Goal: Task Accomplishment & Management: Manage account settings

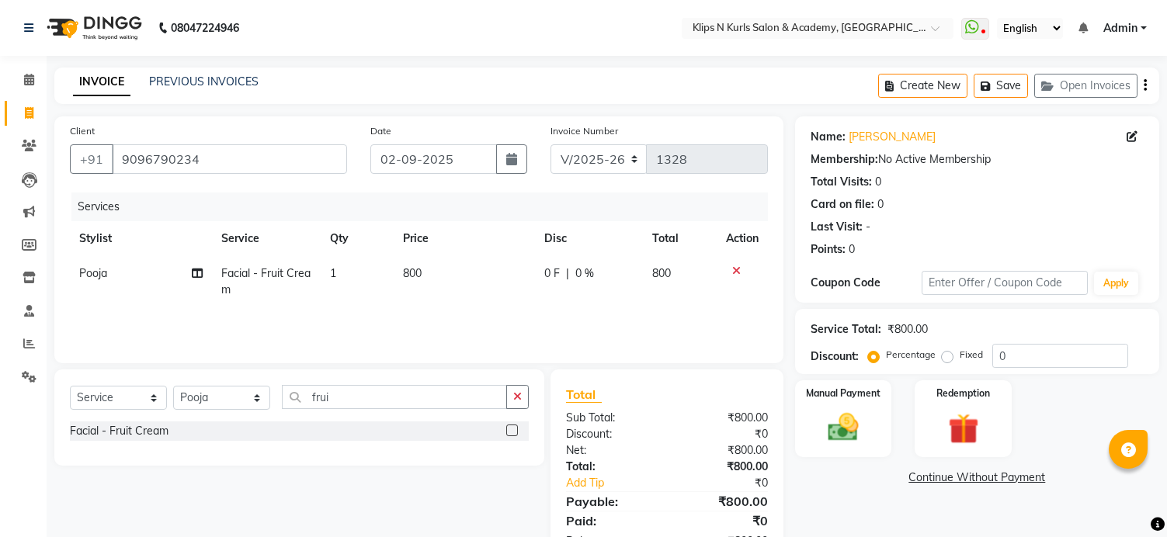
select select "124"
select select "service"
select select "86065"
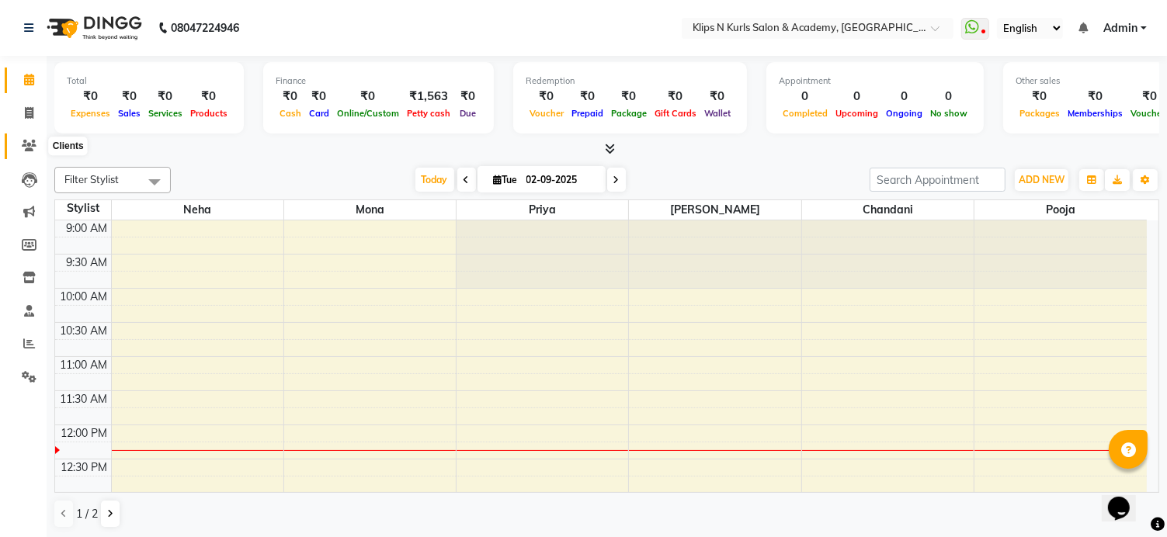
click at [32, 144] on icon at bounding box center [29, 146] width 15 height 12
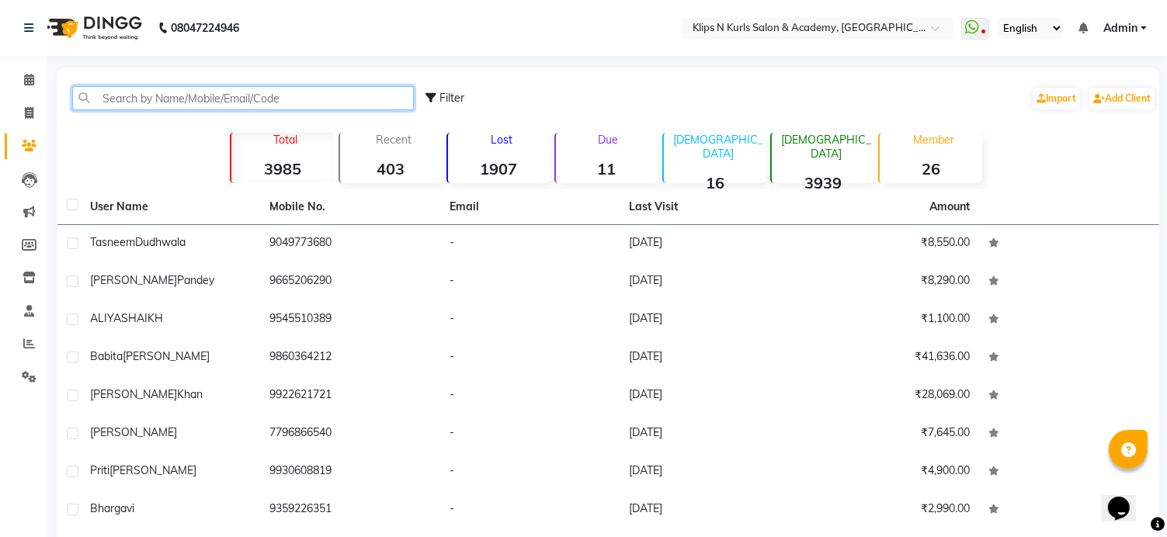
click at [128, 105] on input "text" at bounding box center [243, 98] width 342 height 24
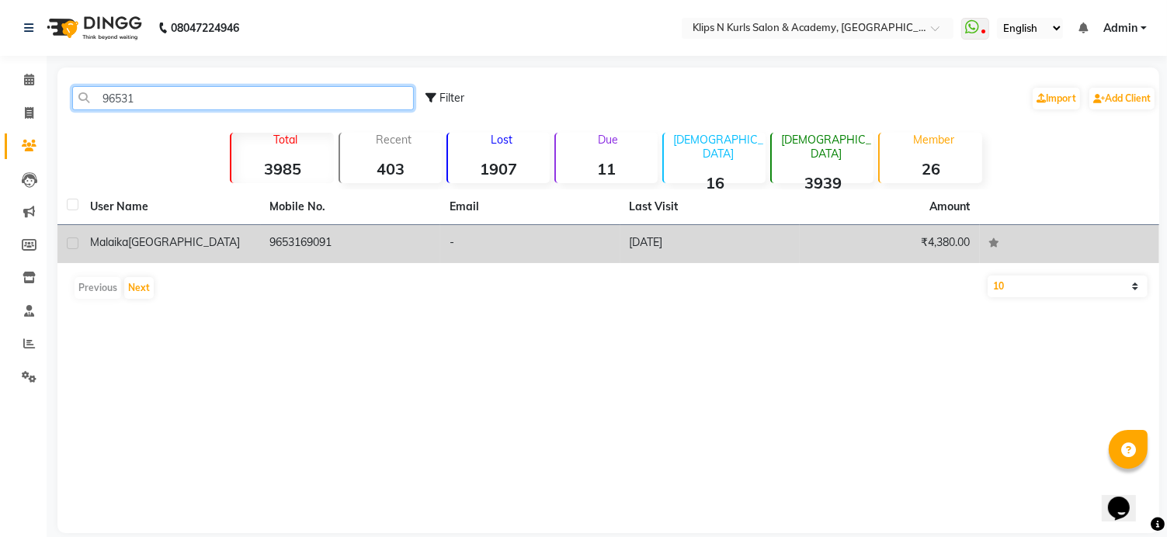
type input "96531"
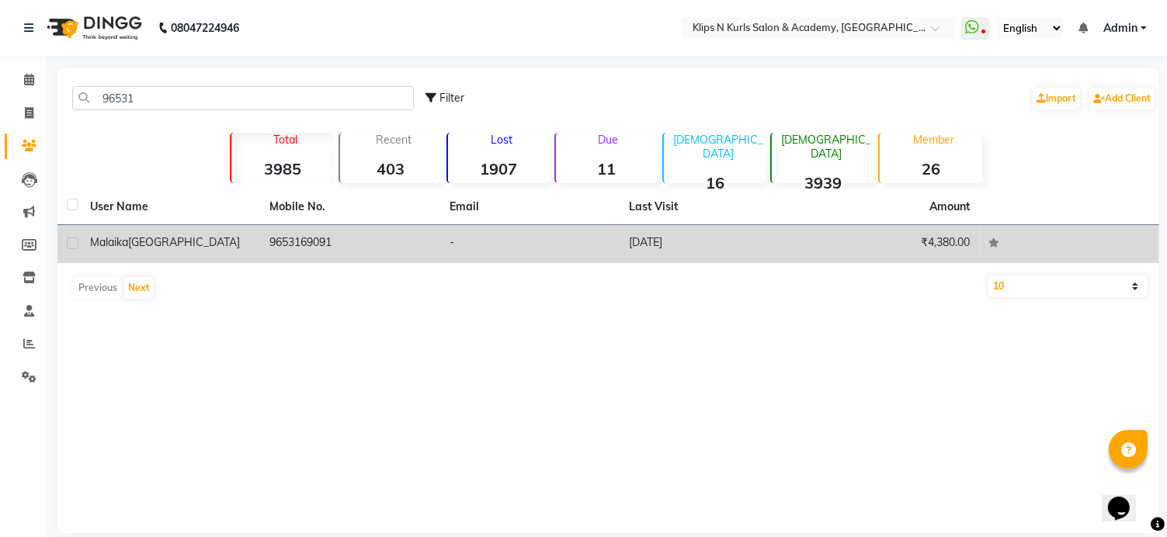
click at [283, 238] on td "9653169091" at bounding box center [351, 244] width 180 height 38
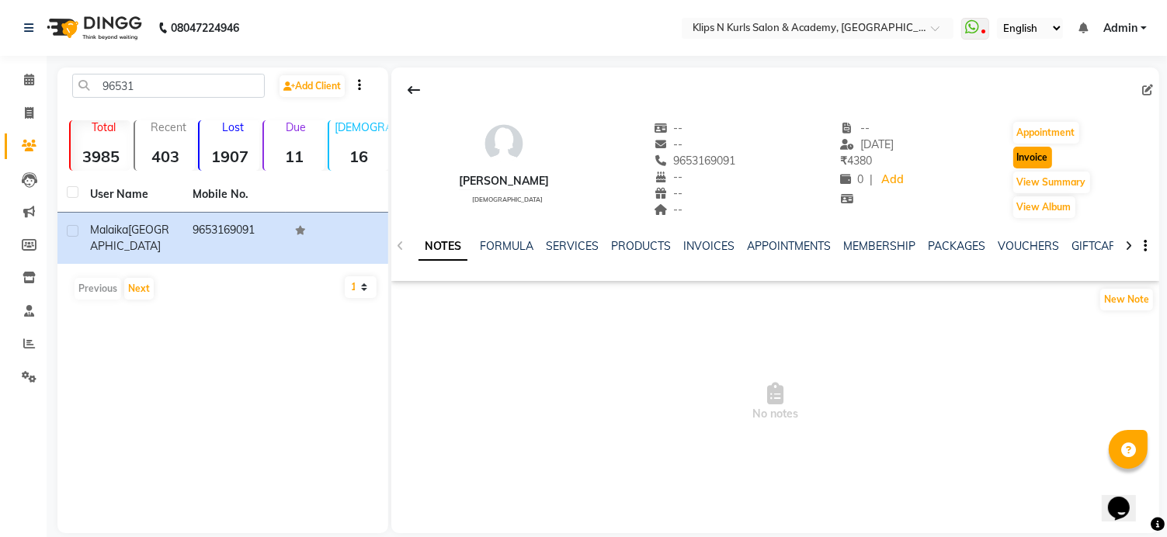
click at [1052, 154] on button "Invoice" at bounding box center [1032, 158] width 39 height 22
select select "service"
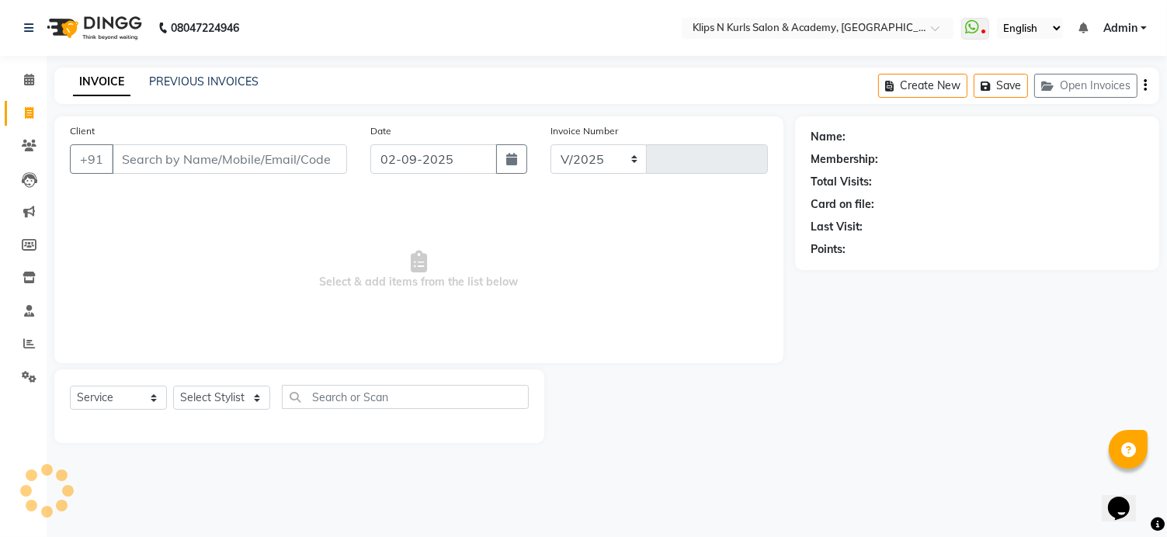
select select "124"
type input "1328"
type input "9653169091"
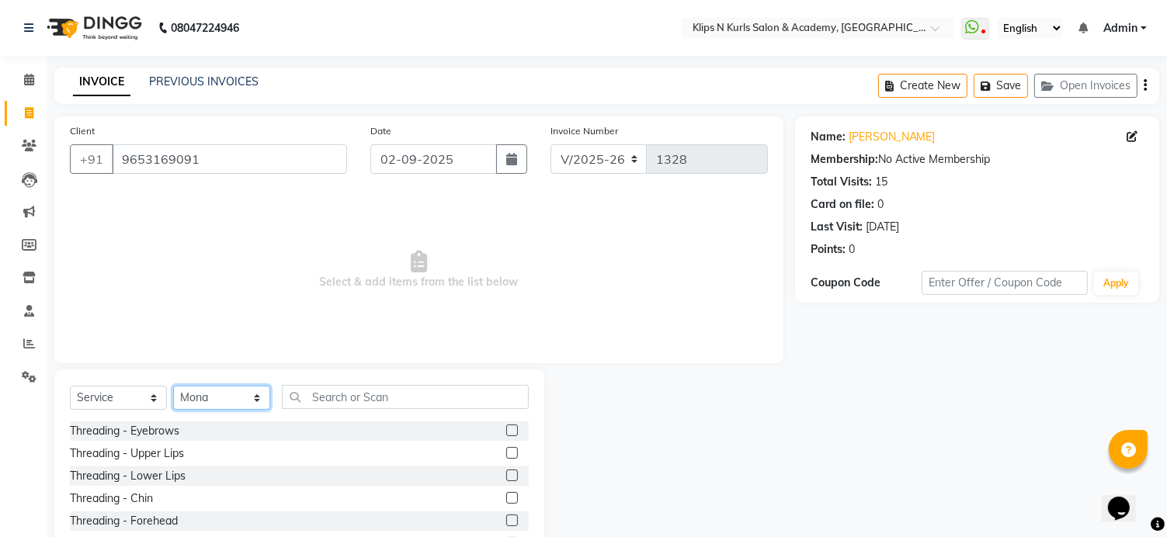
click at [205, 400] on select "Select Stylist Chandani Front Desk Ishika Mona Neha Pooja Priya Smitha" at bounding box center [221, 398] width 97 height 24
select select "84310"
click at [173, 387] on select "Select Stylist Chandani Front Desk Ishika Mona Neha Pooja Priya Smitha" at bounding box center [221, 398] width 97 height 24
click at [506, 436] on label at bounding box center [512, 431] width 12 height 12
click at [506, 436] on input "checkbox" at bounding box center [511, 431] width 10 height 10
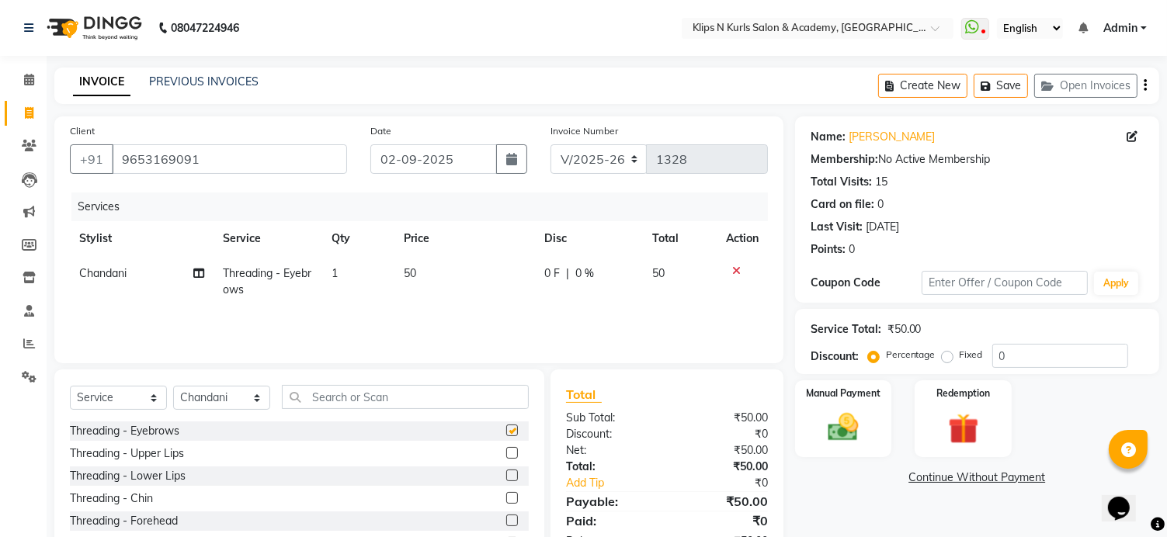
checkbox input "false"
click at [398, 406] on input "text" at bounding box center [405, 397] width 247 height 24
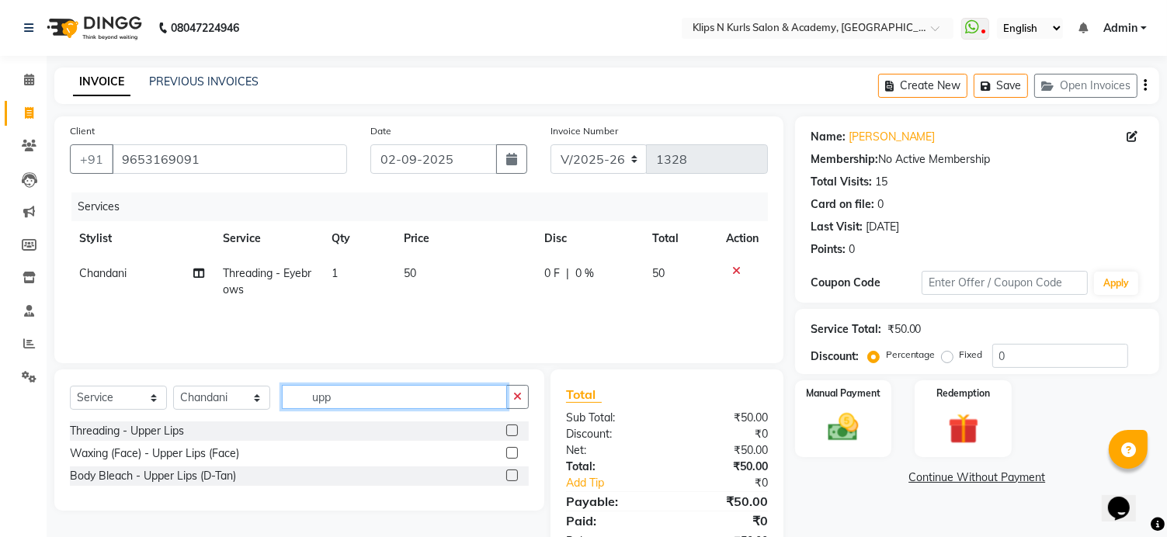
type input "upp"
click at [509, 456] on label at bounding box center [512, 453] width 12 height 12
click at [509, 456] on input "checkbox" at bounding box center [511, 454] width 10 height 10
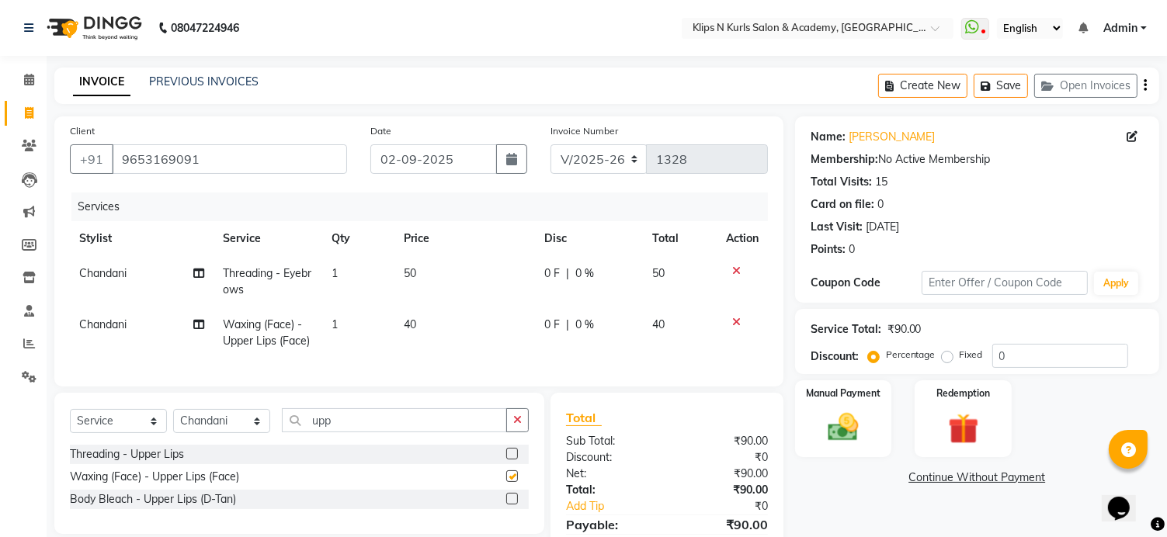
checkbox input "false"
click at [855, 422] on img at bounding box center [843, 428] width 51 height 36
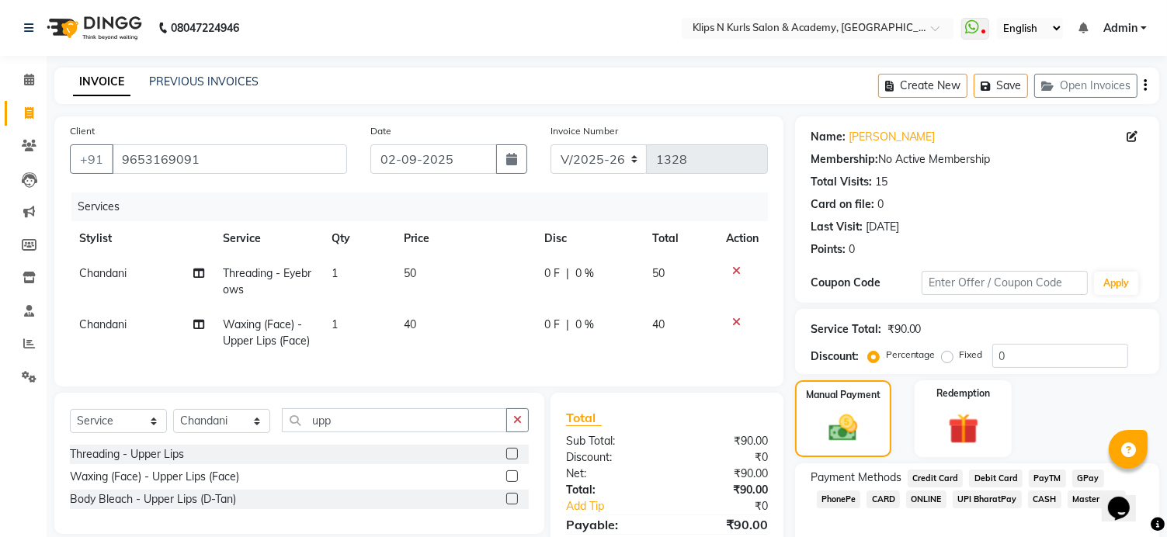
click at [1086, 481] on span "GPay" at bounding box center [1088, 479] width 32 height 18
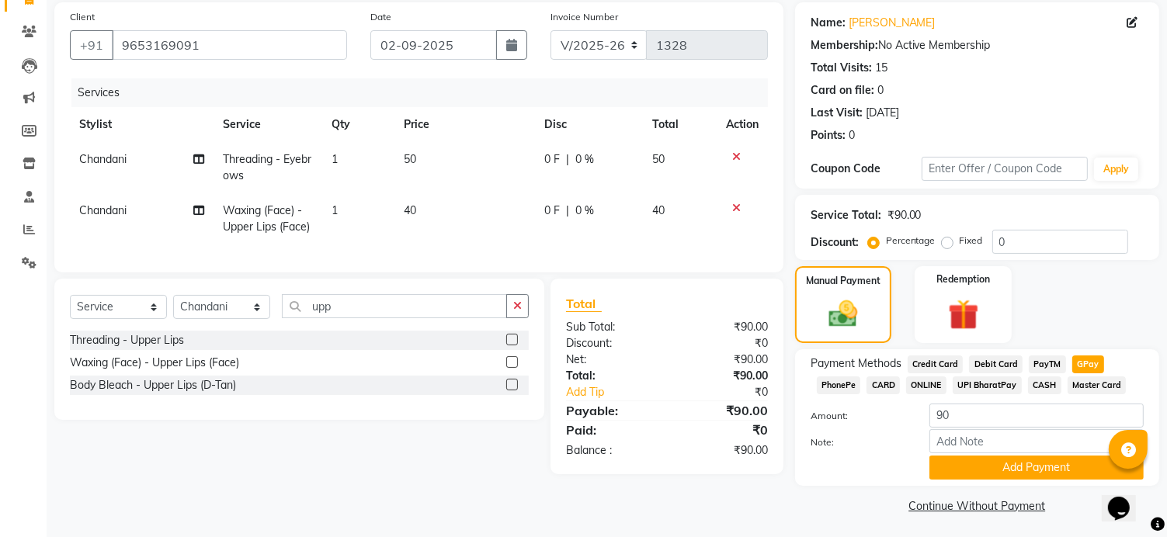
scroll to position [120, 0]
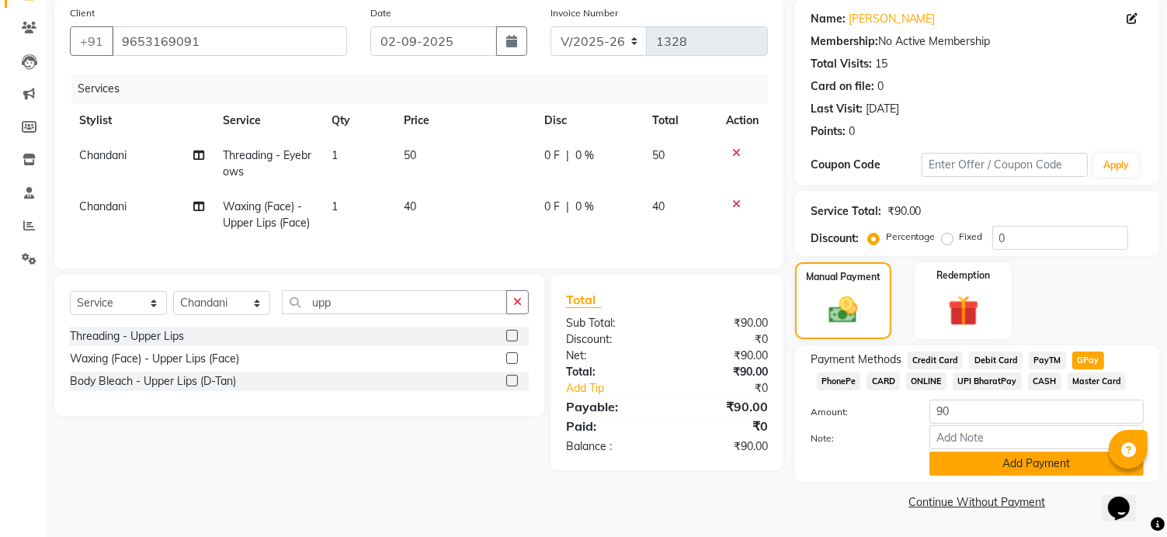
click at [1037, 461] on button "Add Payment" at bounding box center [1036, 464] width 214 height 24
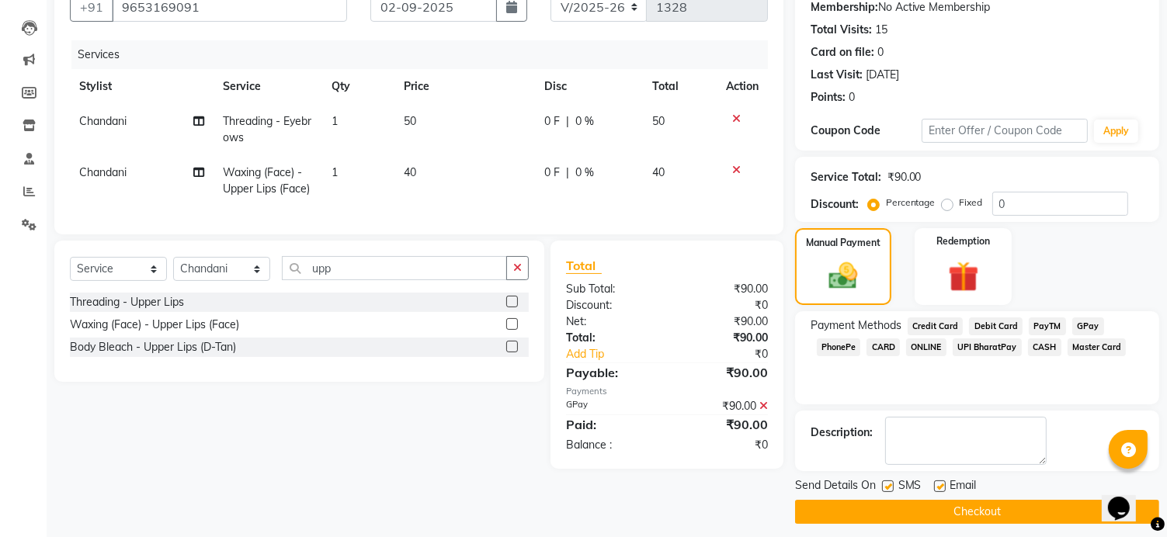
scroll to position [162, 0]
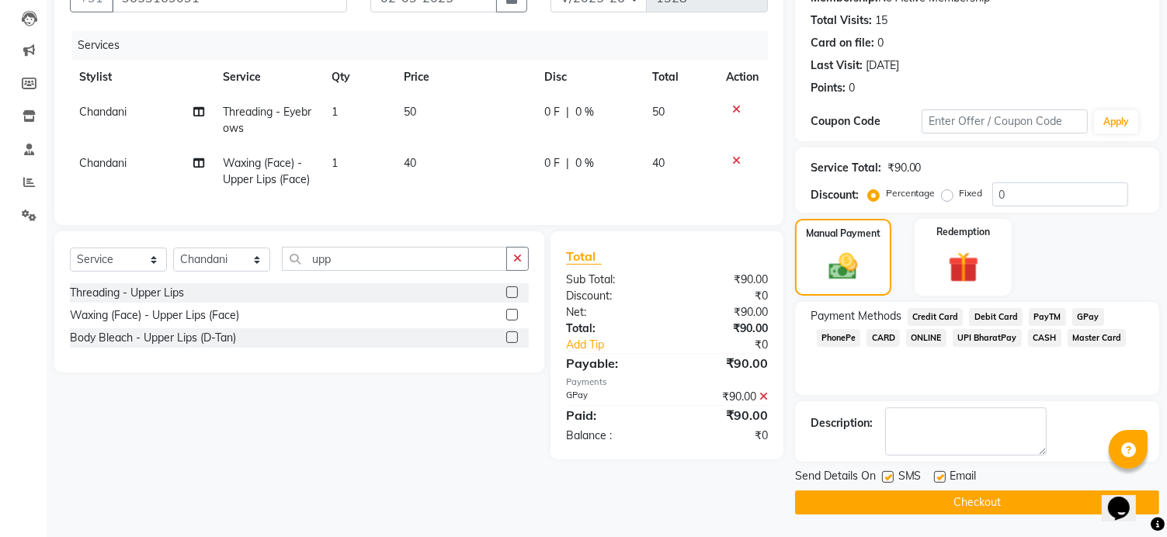
click at [965, 506] on button "Checkout" at bounding box center [977, 503] width 364 height 24
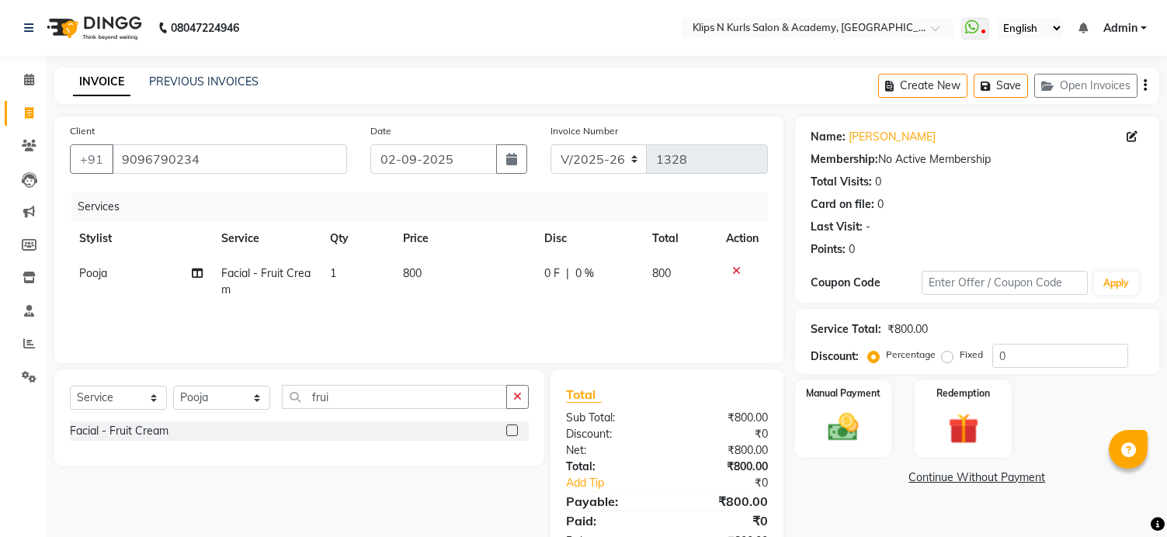
select select "124"
select select "service"
select select "86065"
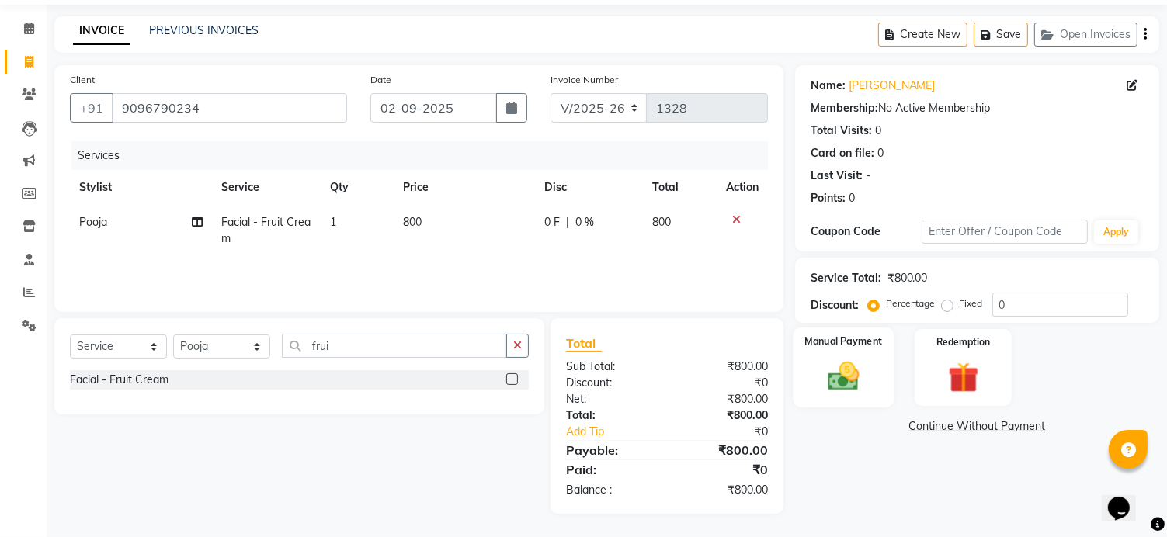
click at [854, 377] on img at bounding box center [843, 377] width 51 height 36
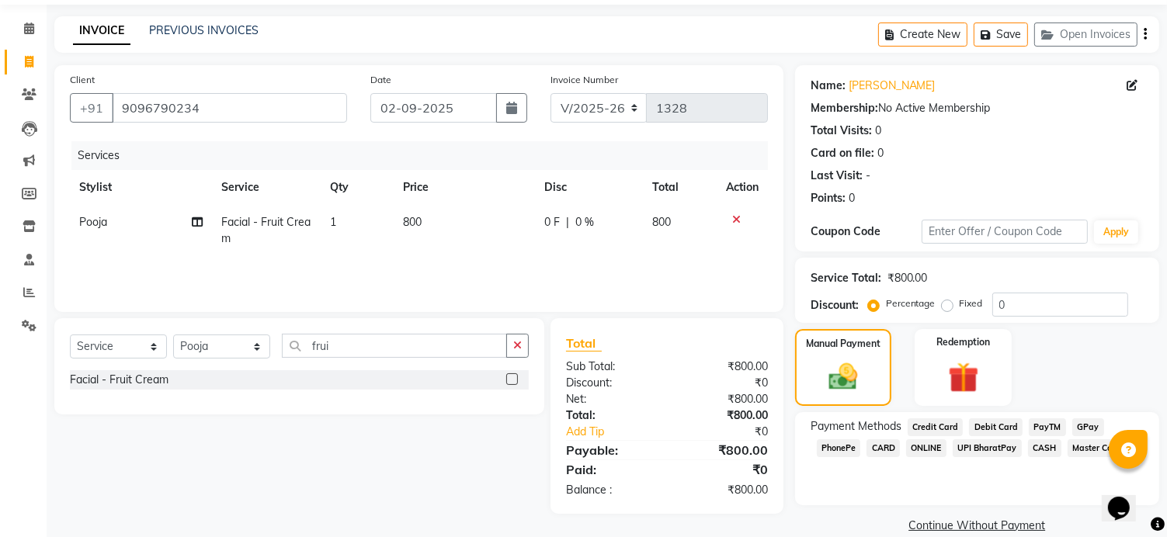
click at [1082, 429] on span "GPay" at bounding box center [1088, 428] width 32 height 18
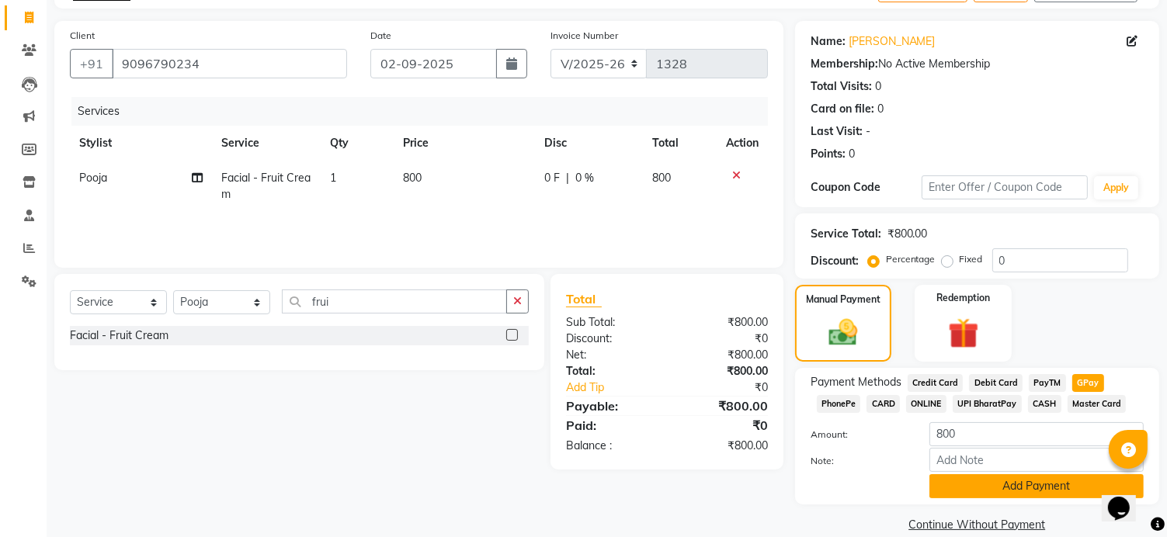
scroll to position [120, 0]
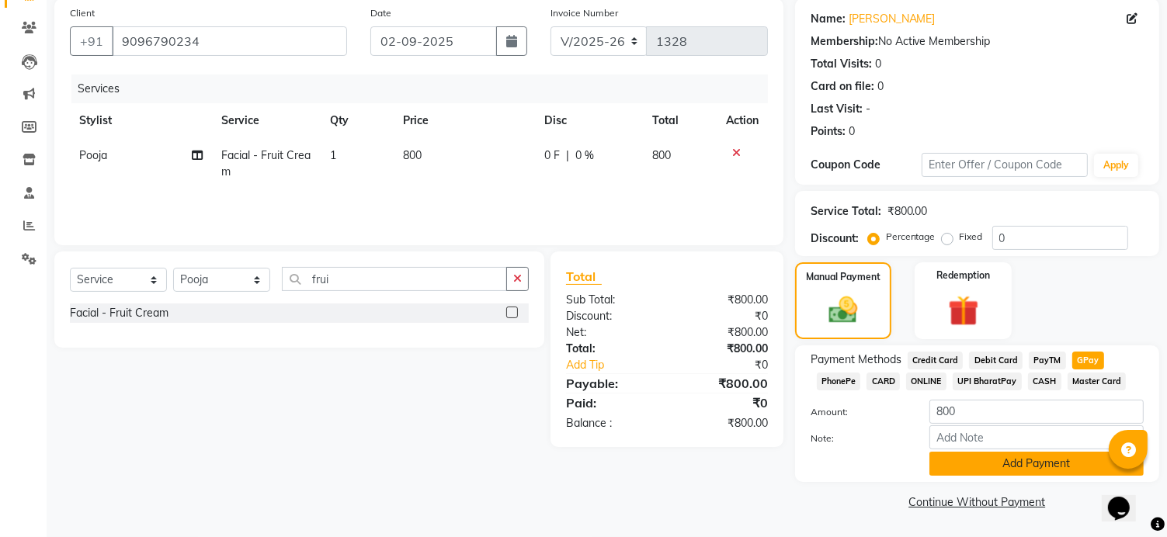
click at [1032, 465] on button "Add Payment" at bounding box center [1036, 464] width 214 height 24
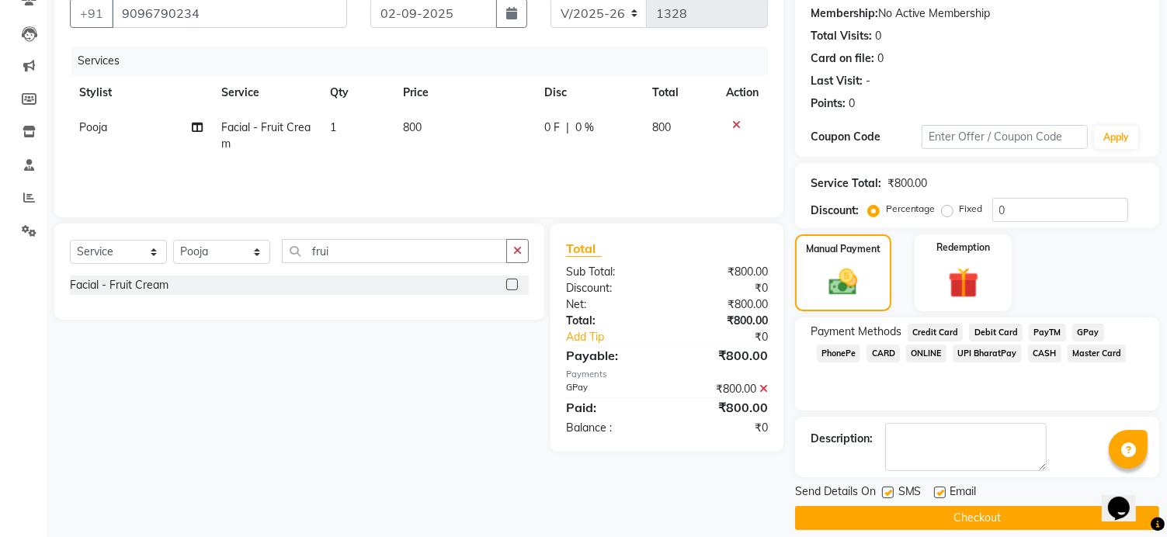
scroll to position [162, 0]
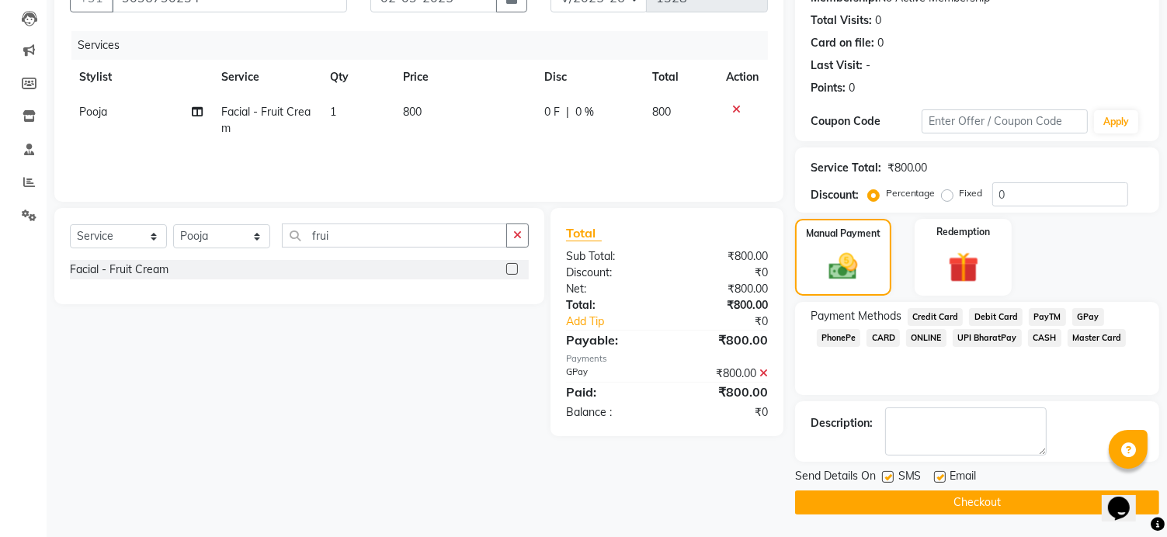
click at [976, 500] on button "Checkout" at bounding box center [977, 503] width 364 height 24
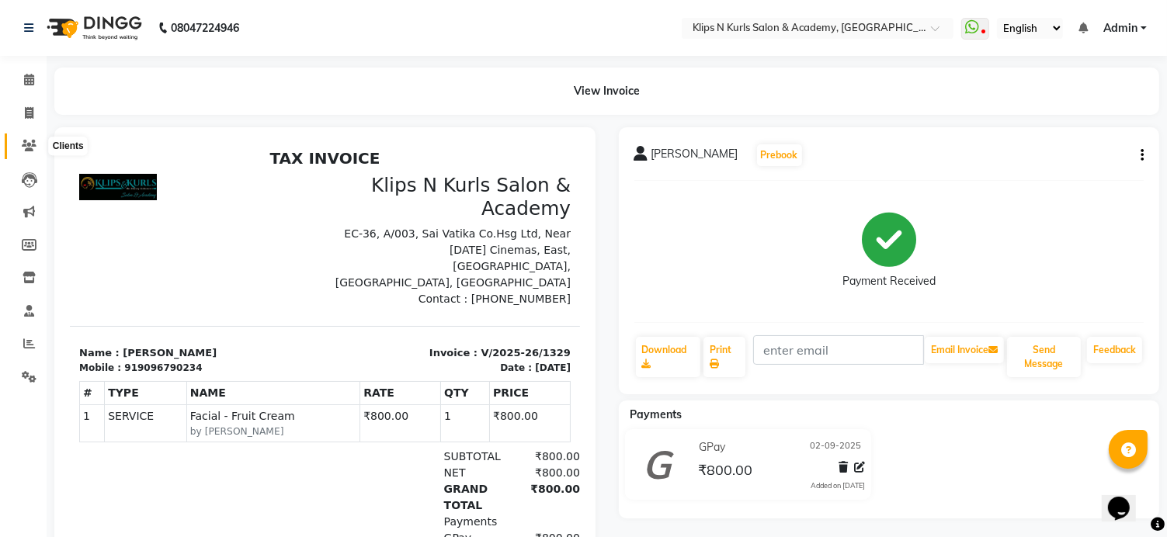
click at [31, 144] on icon at bounding box center [29, 146] width 15 height 12
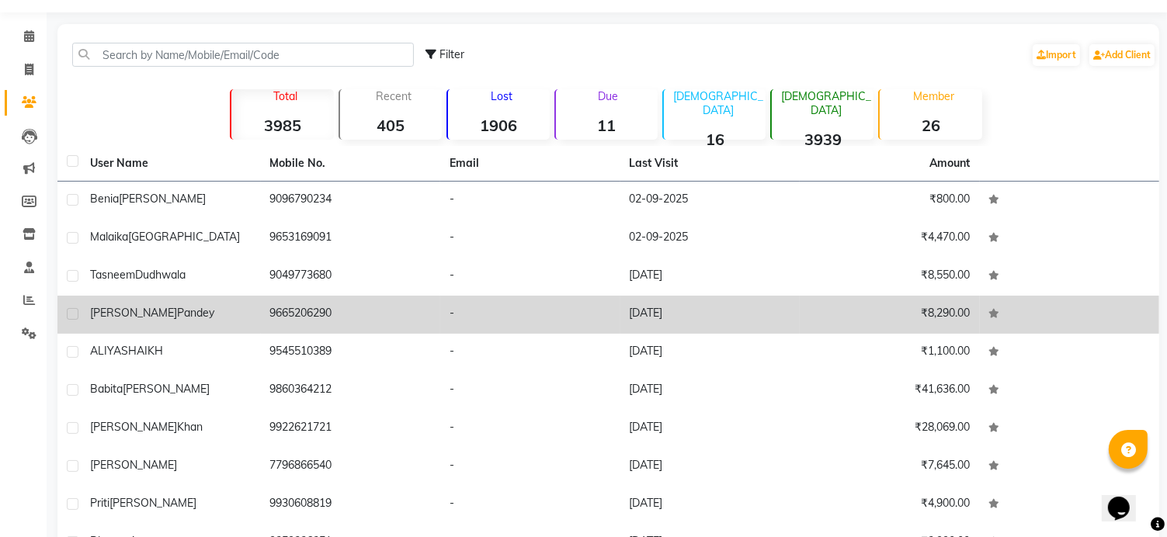
scroll to position [78, 0]
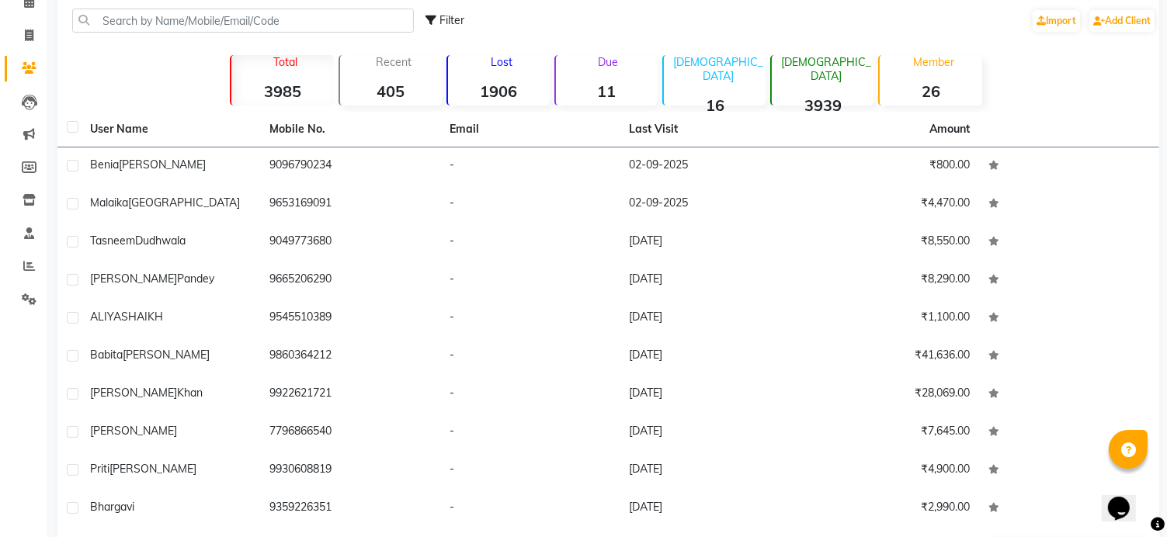
click at [502, 92] on strong "1906" at bounding box center [499, 91] width 102 height 19
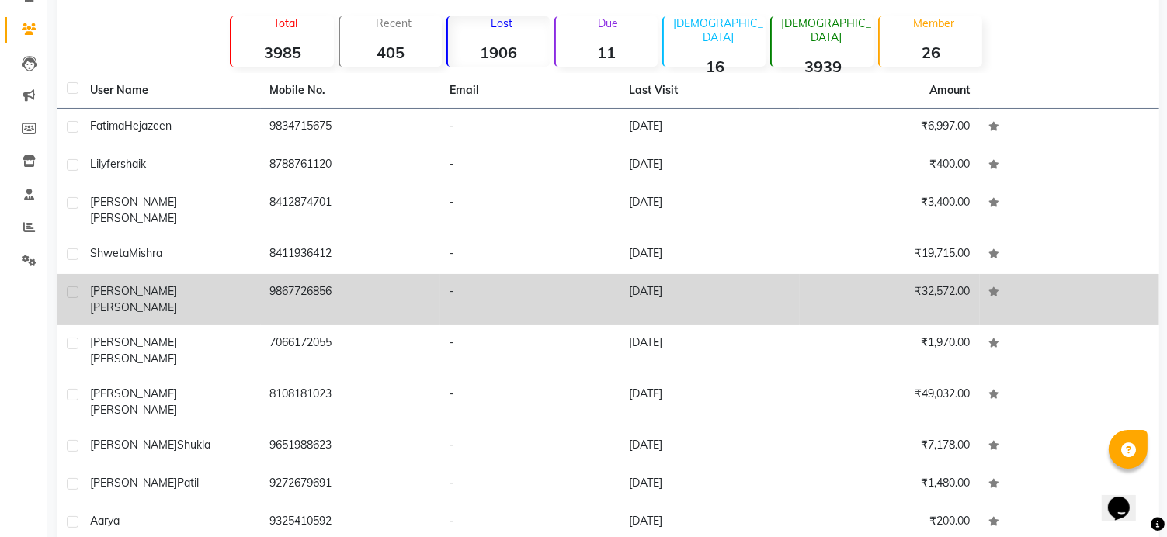
scroll to position [134, 0]
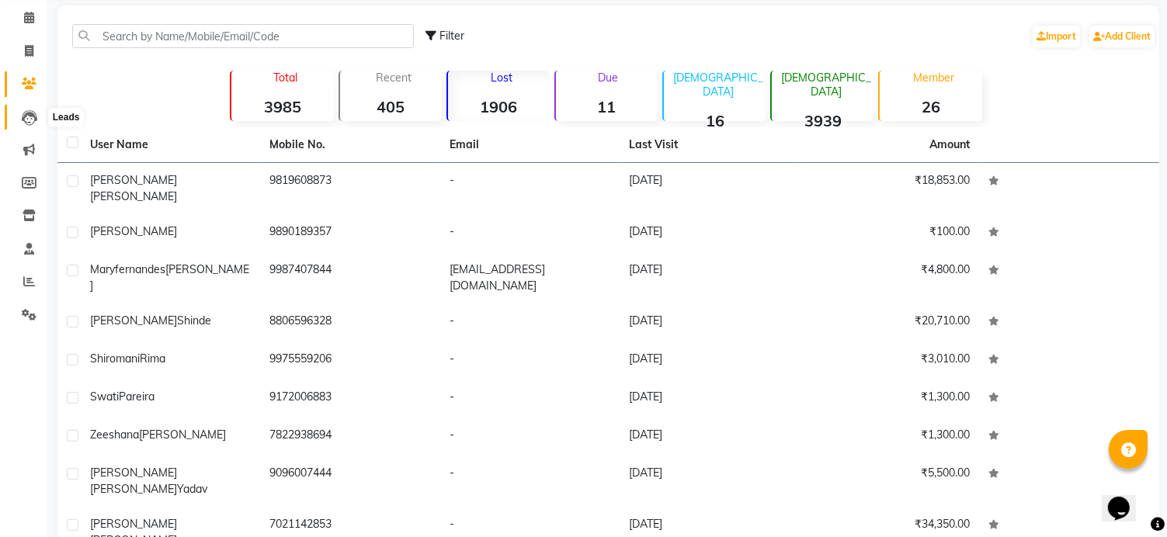
scroll to position [0, 0]
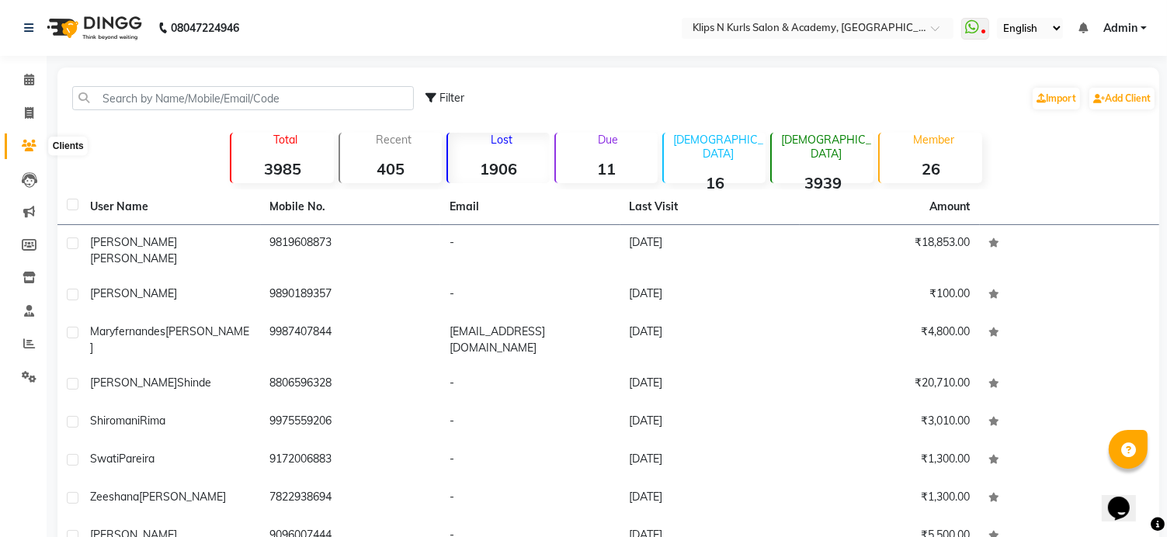
click at [29, 147] on icon at bounding box center [29, 146] width 15 height 12
click at [283, 157] on div "Total 3985" at bounding box center [281, 158] width 103 height 50
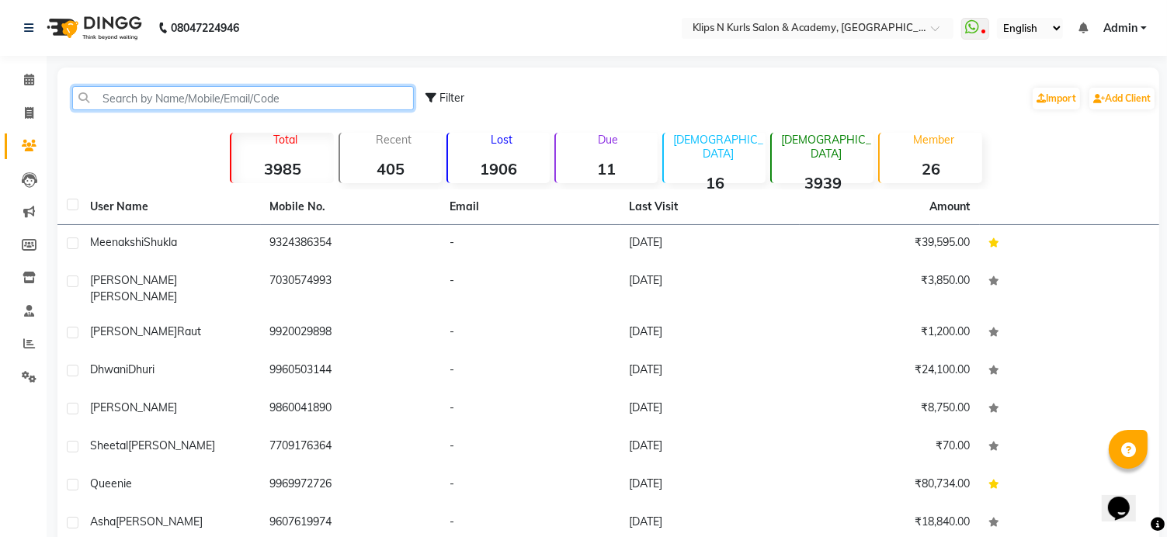
click at [248, 104] on input "text" at bounding box center [243, 98] width 342 height 24
type input "4"
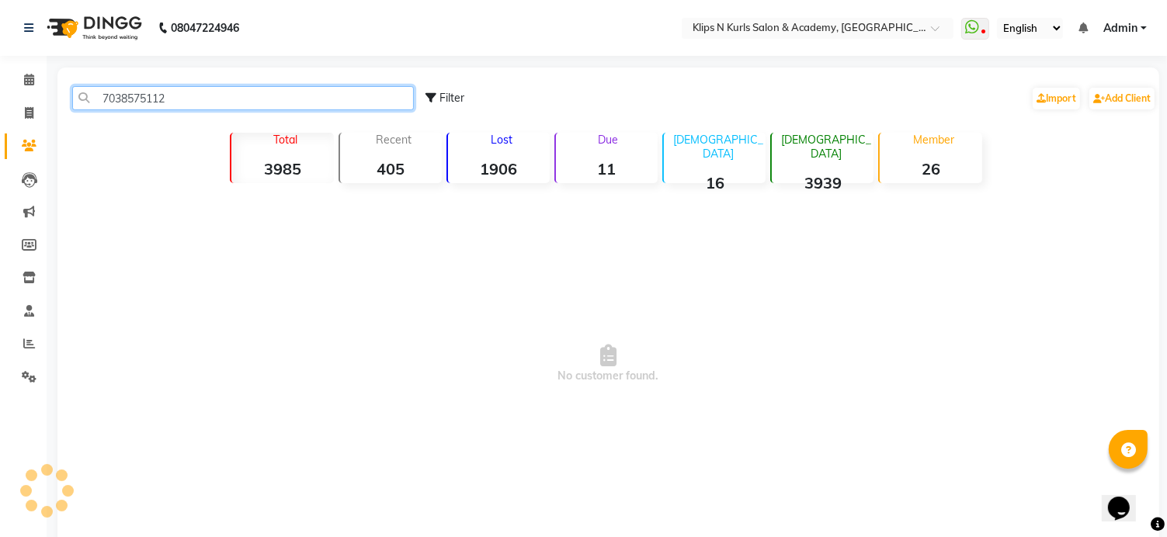
type input "7038575112"
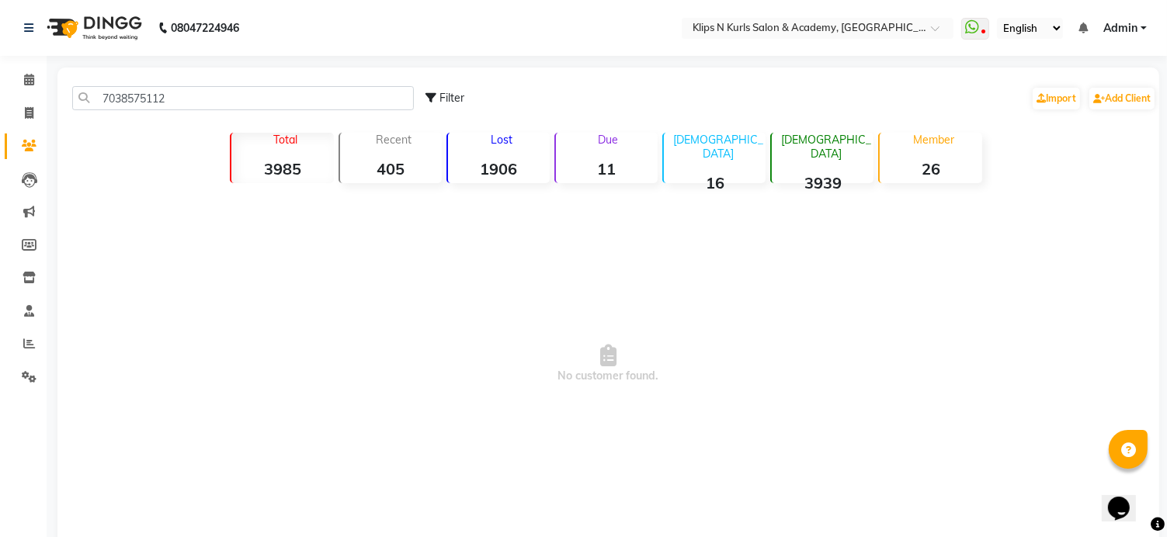
click at [502, 170] on strong "1906" at bounding box center [499, 168] width 102 height 19
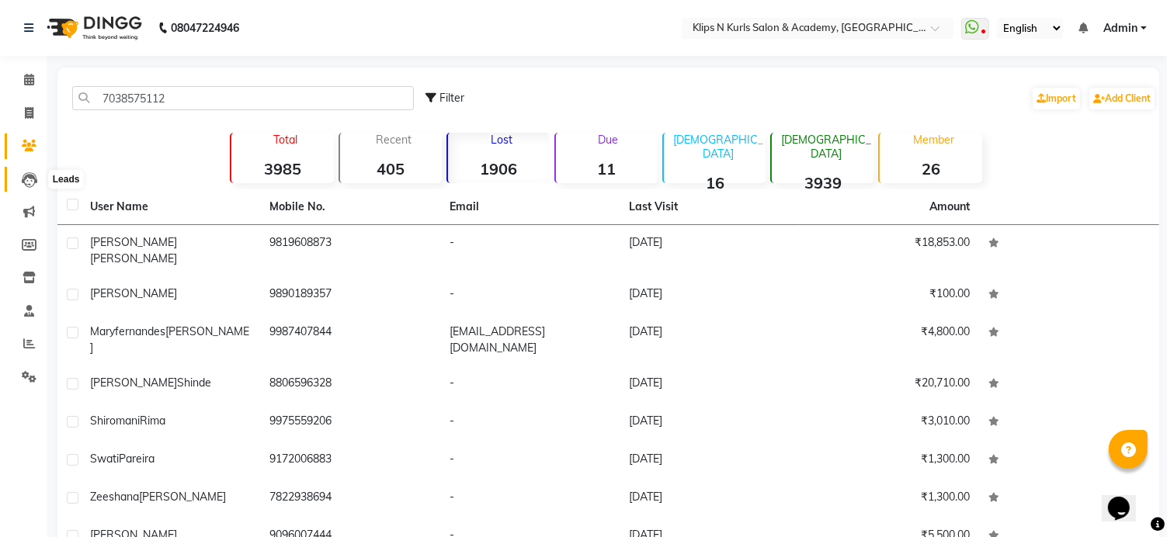
click at [24, 175] on icon at bounding box center [30, 180] width 16 height 16
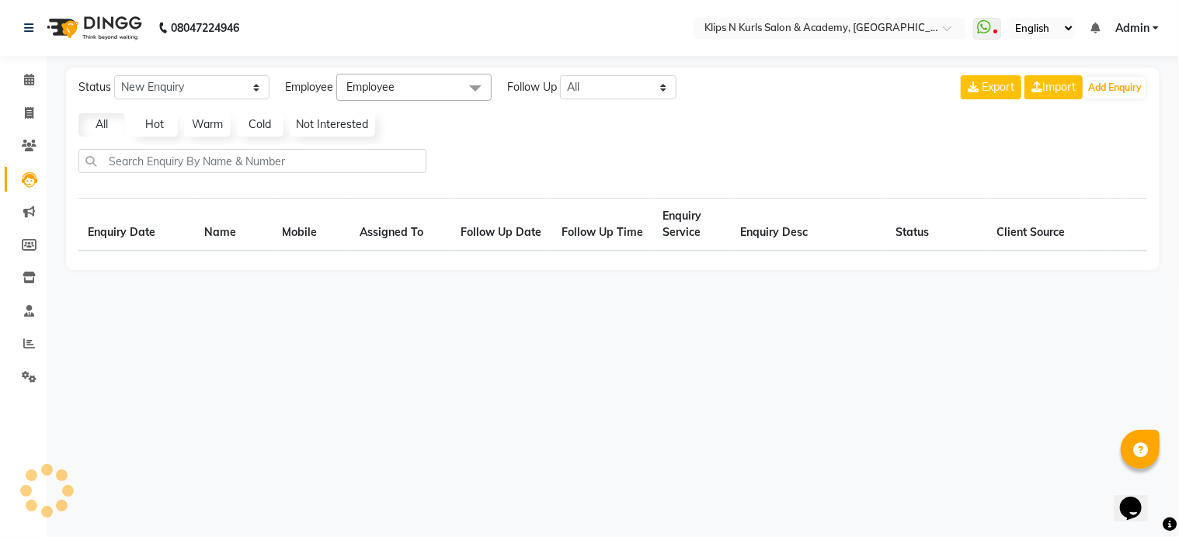
select select "10"
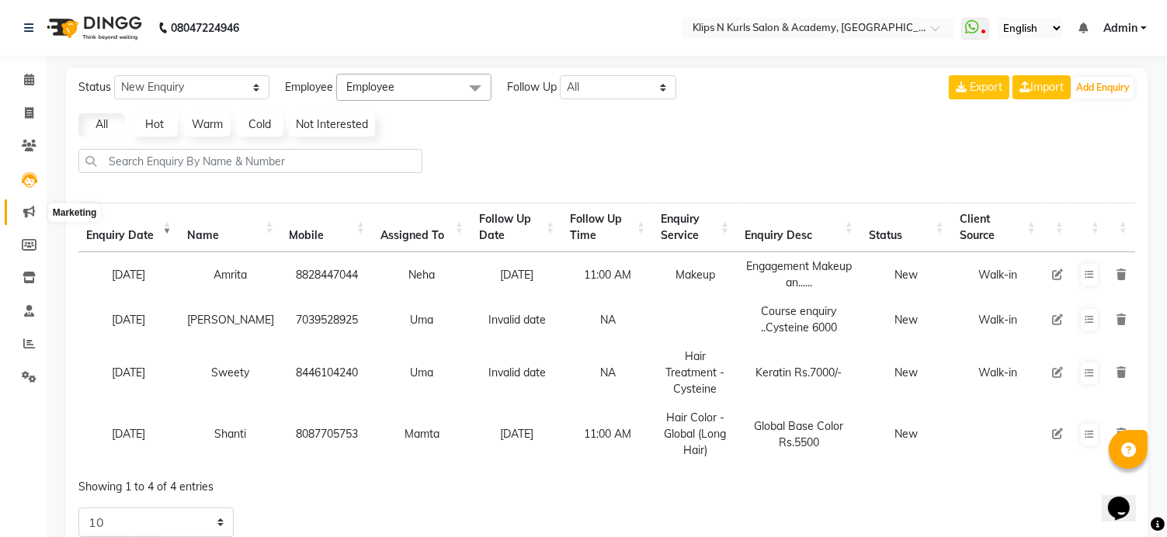
click at [32, 209] on icon at bounding box center [29, 212] width 12 height 12
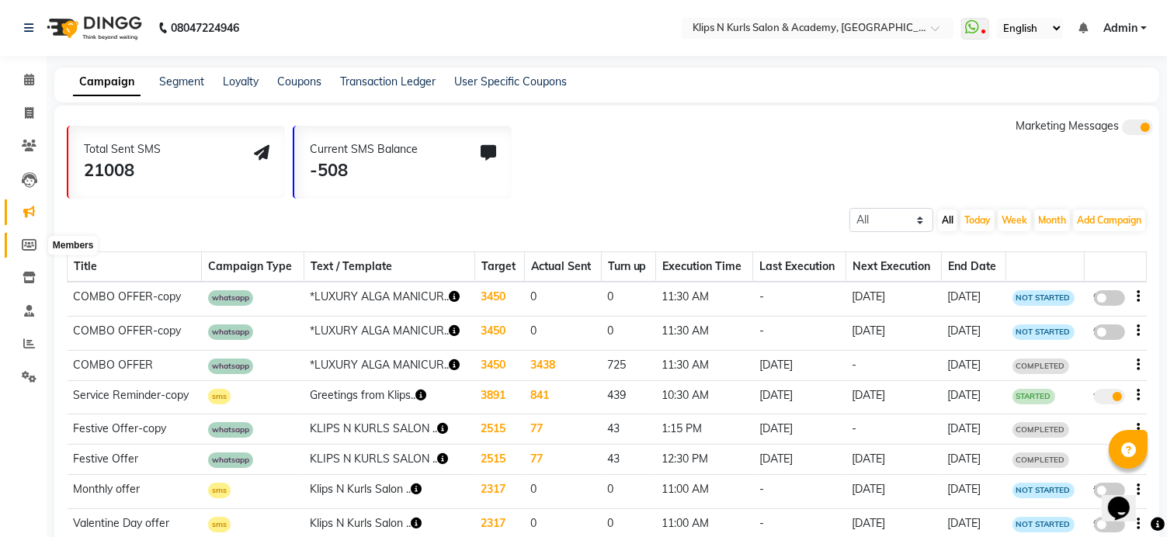
click at [25, 238] on span at bounding box center [29, 246] width 27 height 18
select select
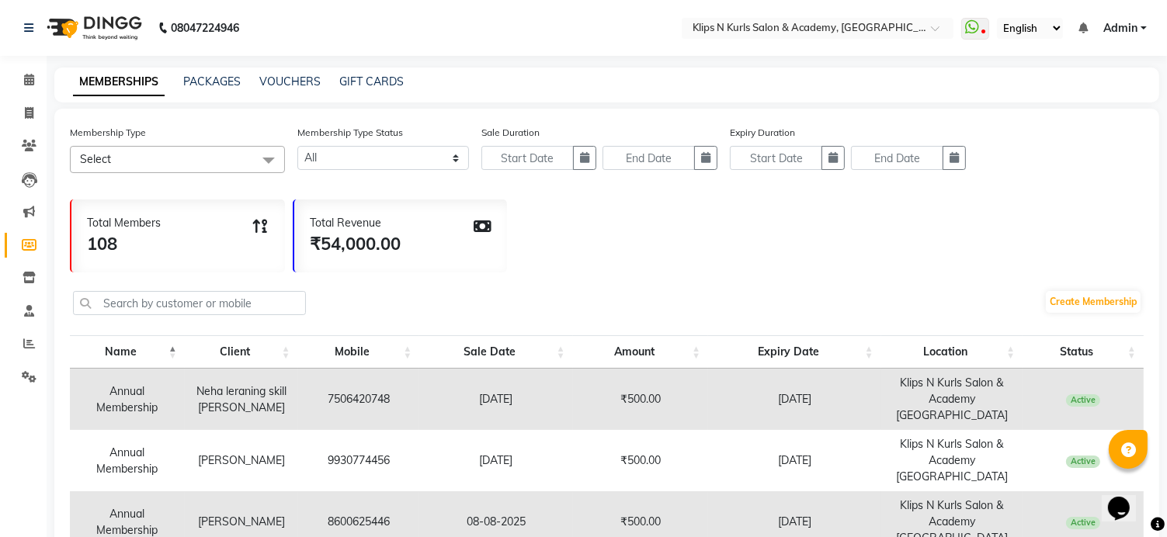
click at [25, 238] on span at bounding box center [29, 246] width 27 height 18
click at [267, 158] on span at bounding box center [268, 161] width 31 height 30
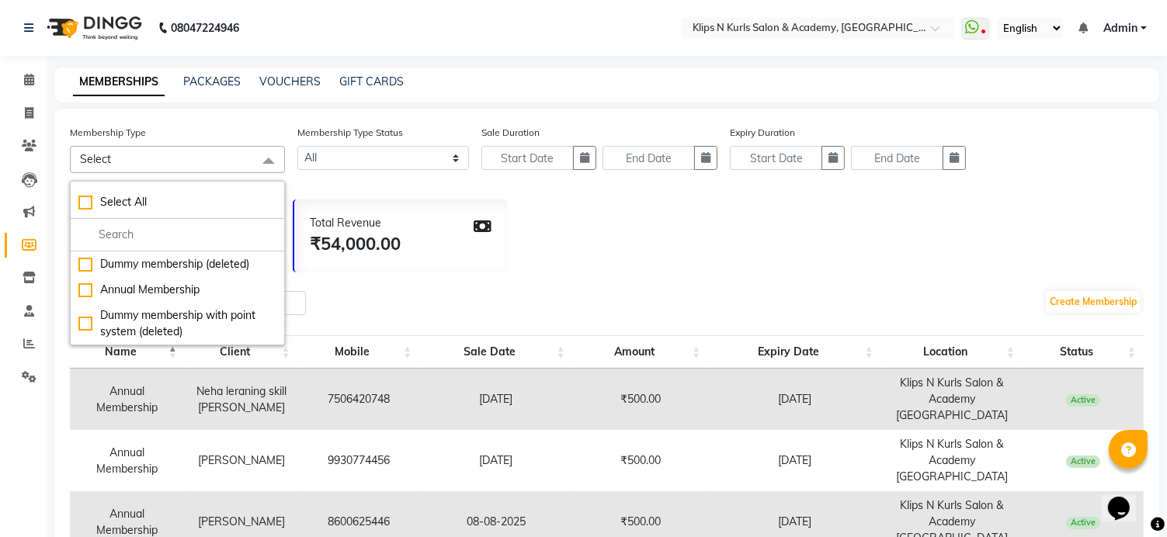
click at [267, 158] on span at bounding box center [268, 161] width 31 height 30
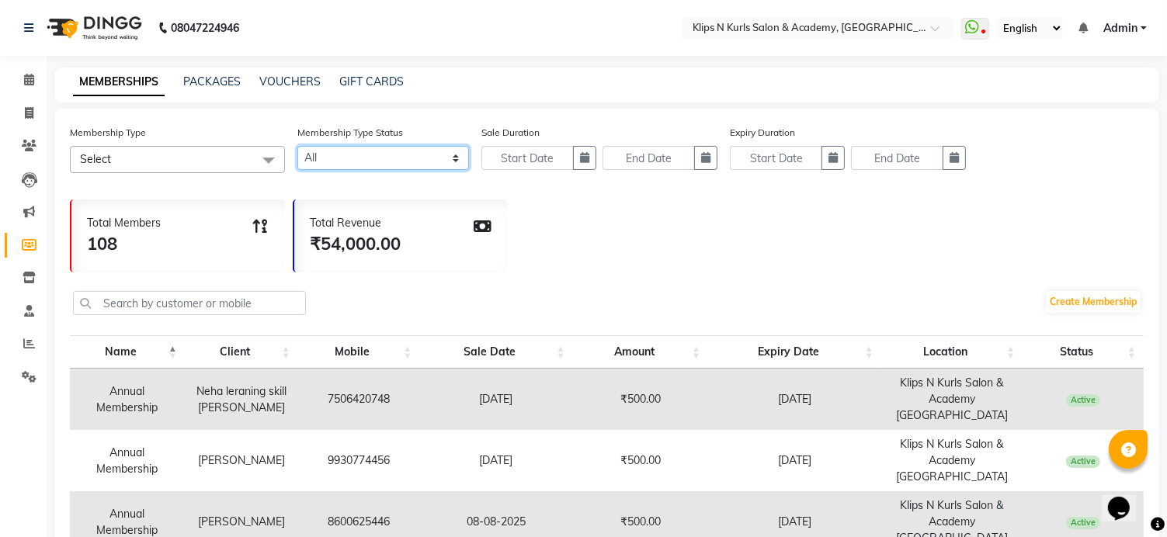
click at [457, 158] on select "Active Expired All" at bounding box center [383, 158] width 172 height 24
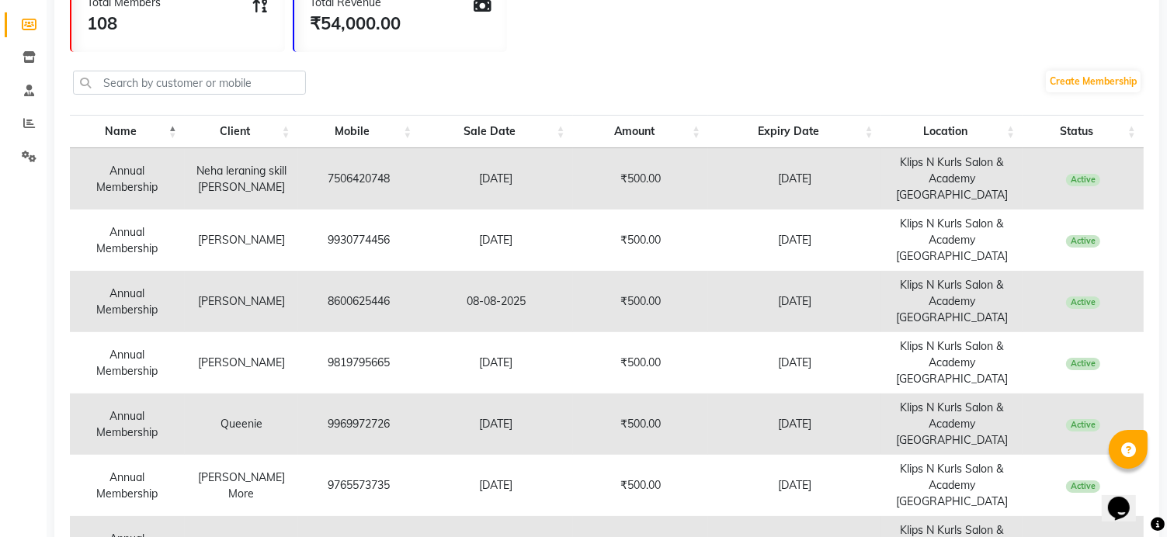
scroll to position [199, 0]
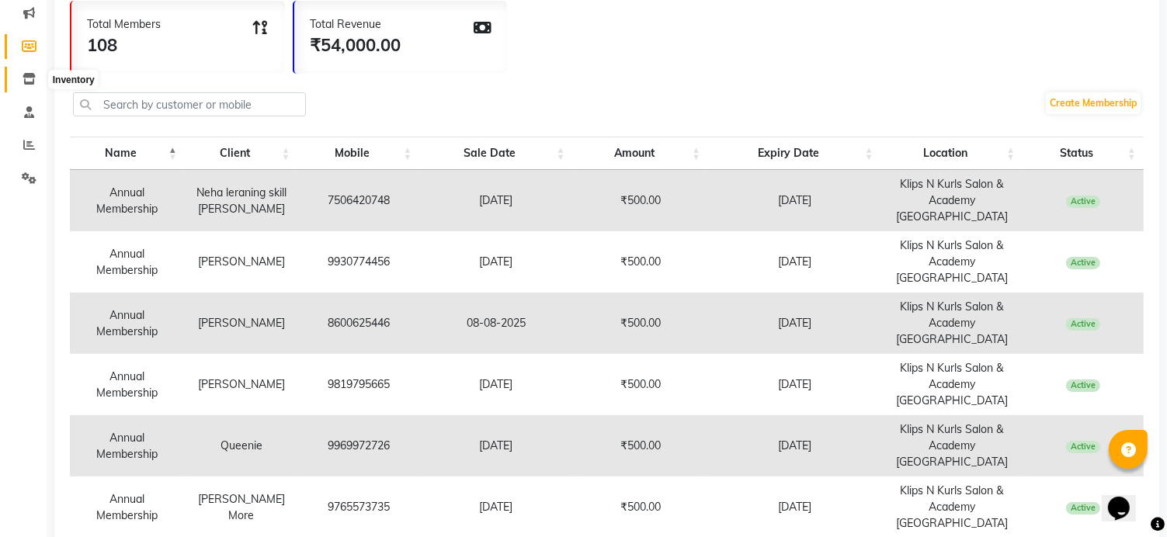
click at [34, 82] on icon at bounding box center [29, 79] width 13 height 12
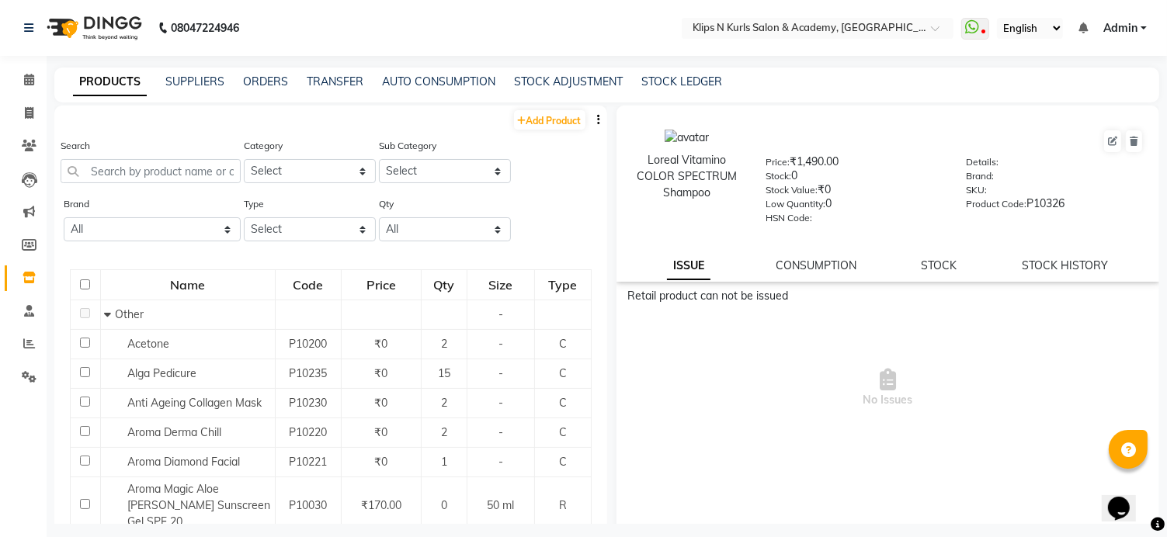
click at [1151, 68] on div "PRODUCTS SUPPLIERS ORDERS TRANSFER AUTO CONSUMPTION STOCK ADJUSTMENT STOCK LEDG…" at bounding box center [606, 85] width 1105 height 35
click at [30, 81] on icon at bounding box center [29, 80] width 10 height 12
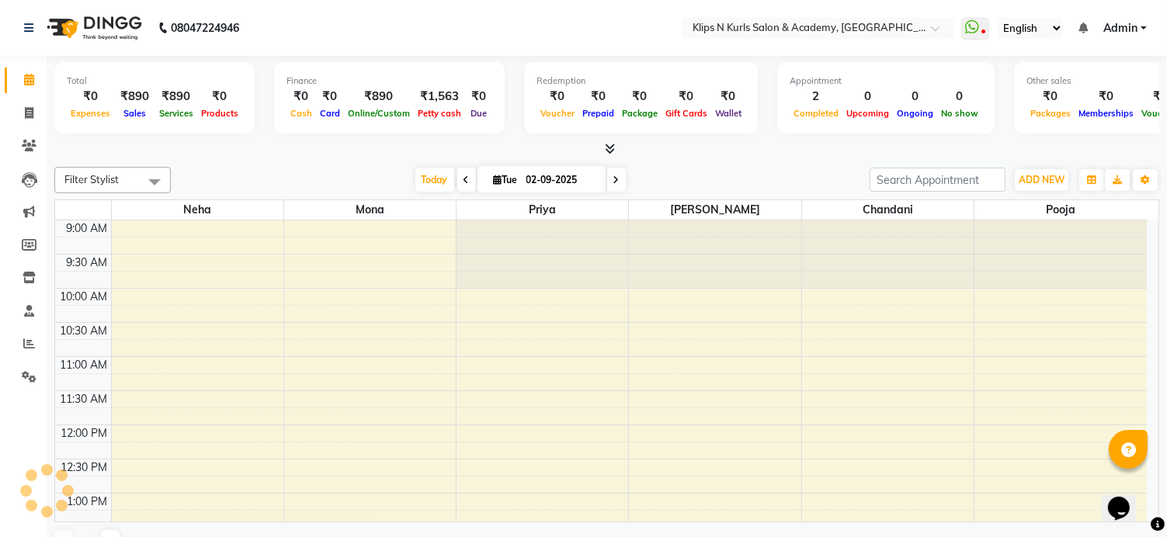
click at [30, 81] on icon at bounding box center [29, 80] width 10 height 12
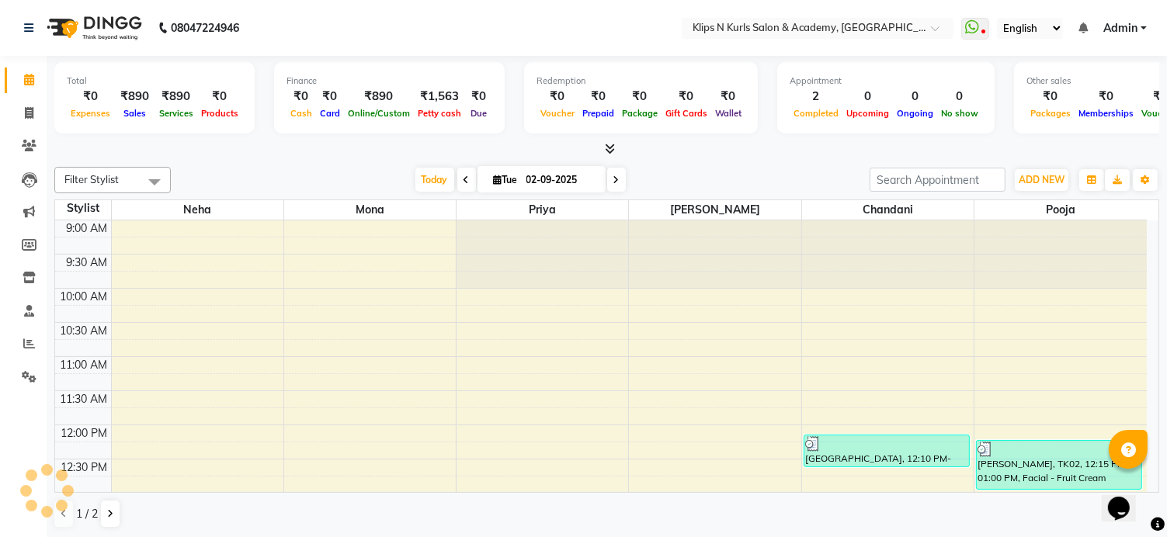
scroll to position [272, 0]
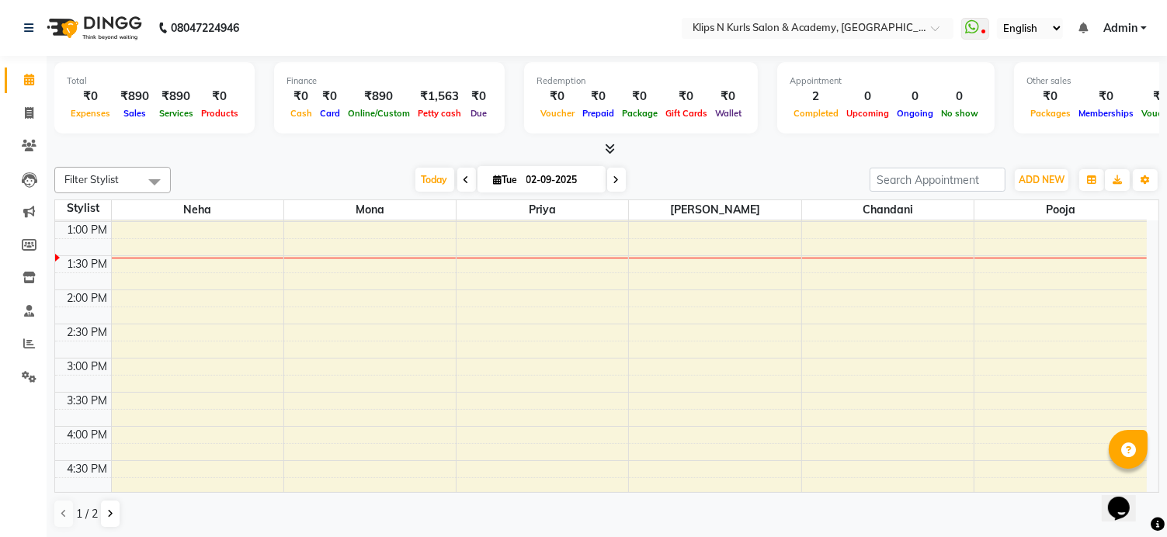
click at [612, 143] on icon at bounding box center [610, 149] width 10 height 12
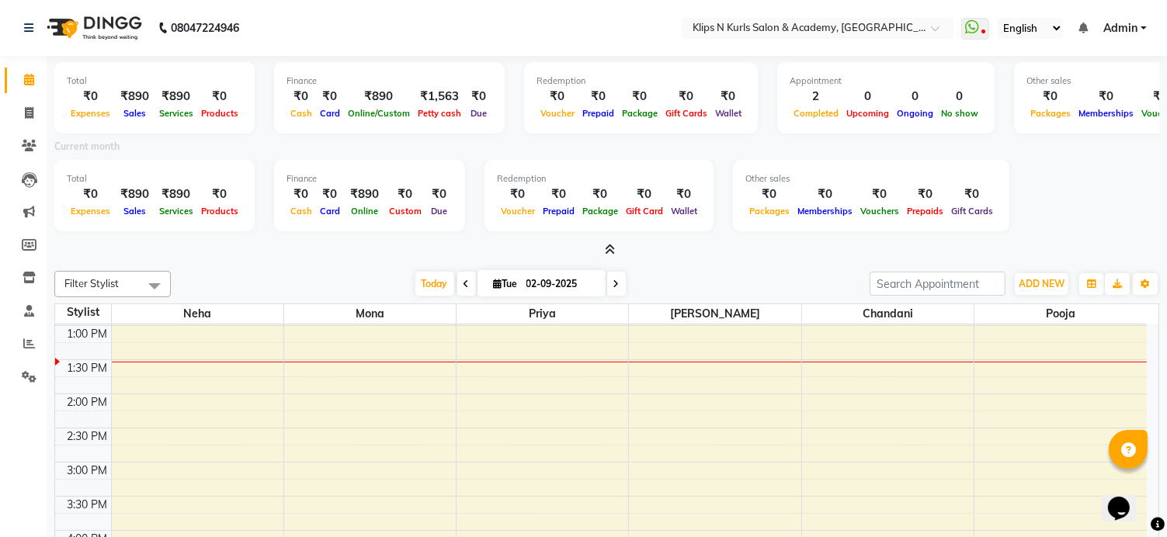
click at [608, 251] on icon at bounding box center [610, 250] width 10 height 12
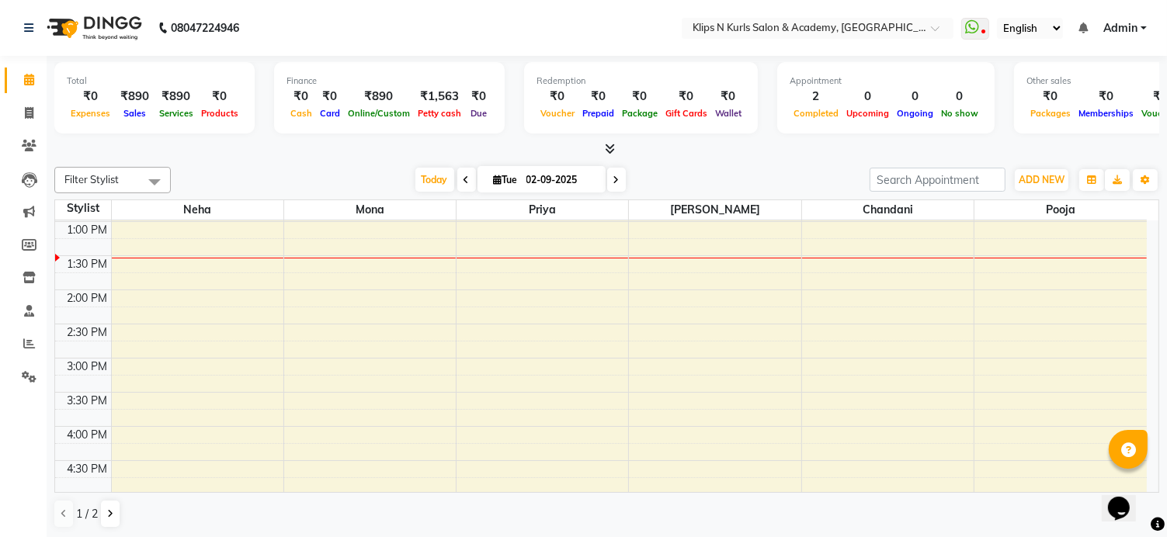
click at [612, 145] on icon at bounding box center [610, 149] width 10 height 12
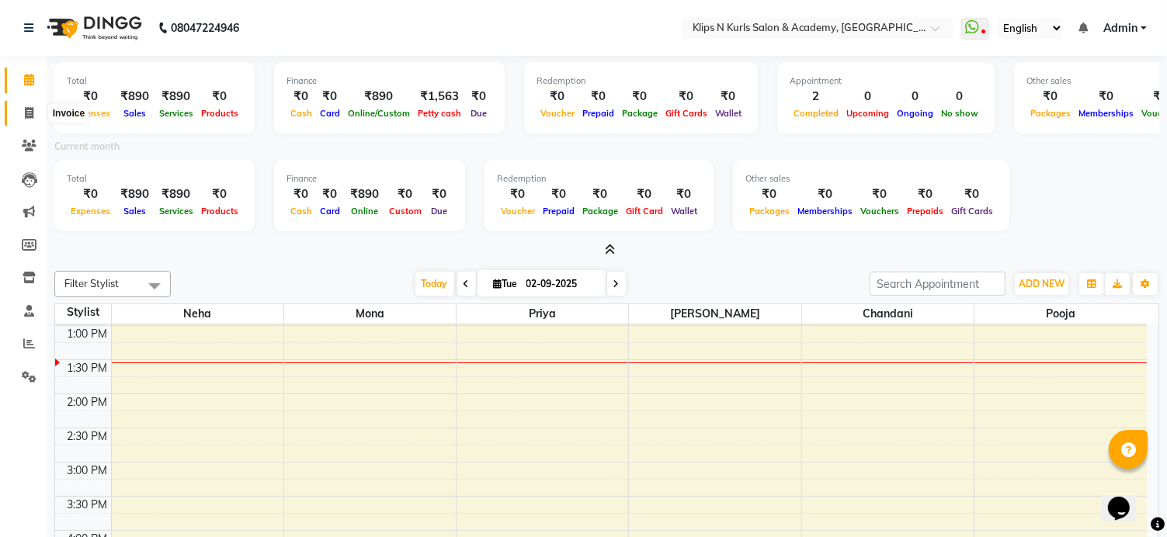
click at [28, 111] on icon at bounding box center [29, 113] width 9 height 12
select select "service"
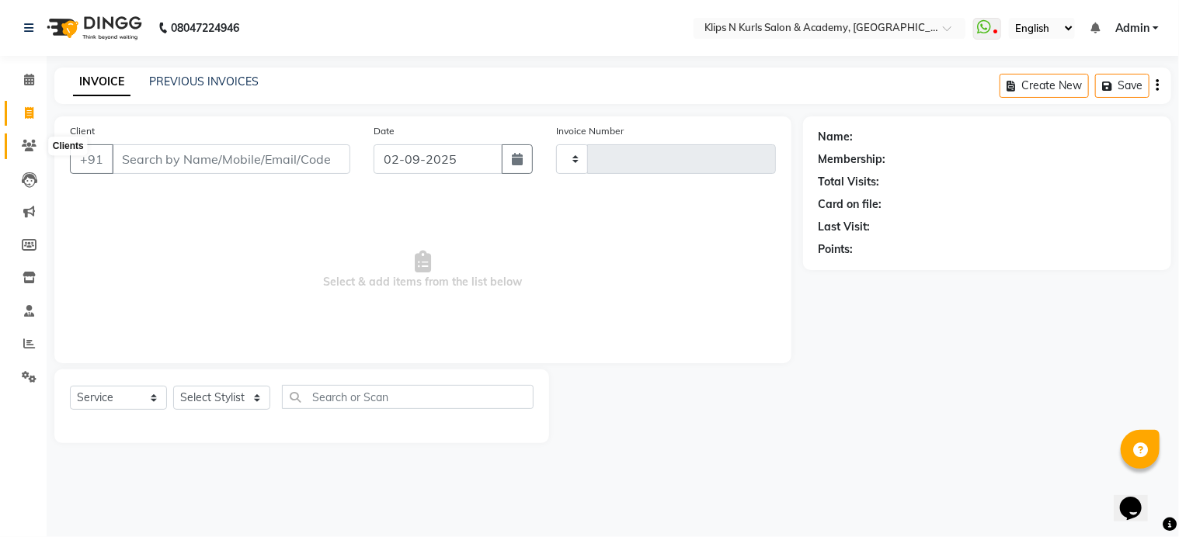
click at [23, 152] on span at bounding box center [29, 146] width 27 height 18
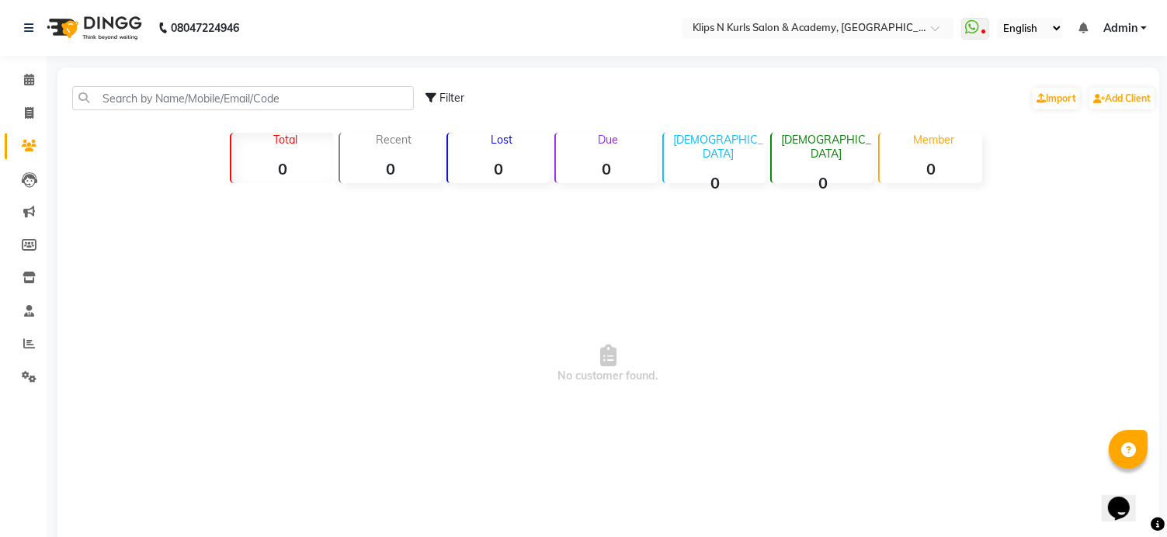
click at [30, 149] on icon at bounding box center [29, 146] width 15 height 12
click at [30, 142] on icon at bounding box center [29, 146] width 15 height 12
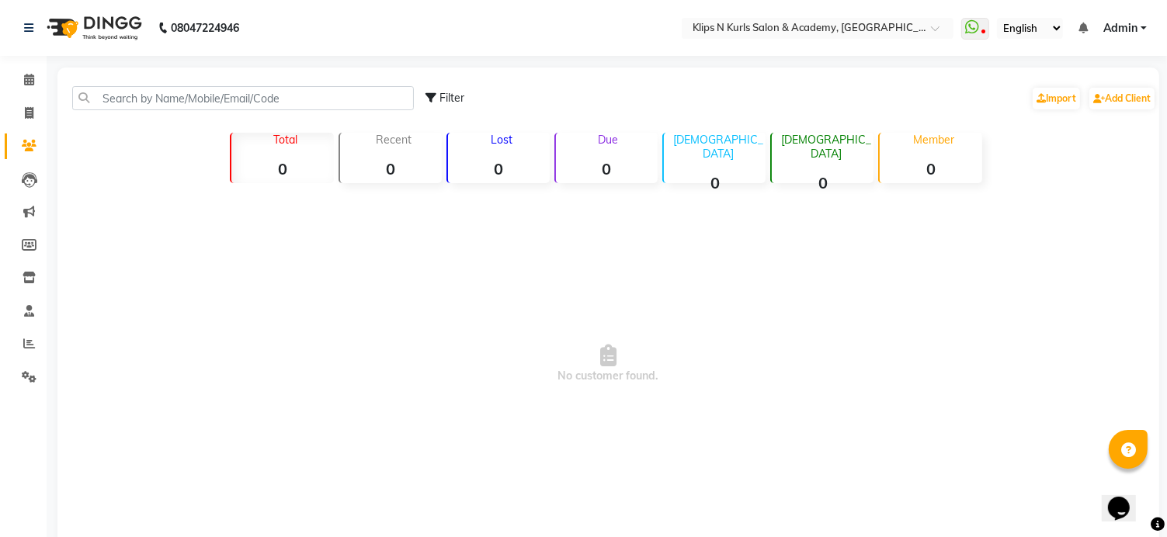
click at [30, 142] on icon at bounding box center [29, 146] width 15 height 12
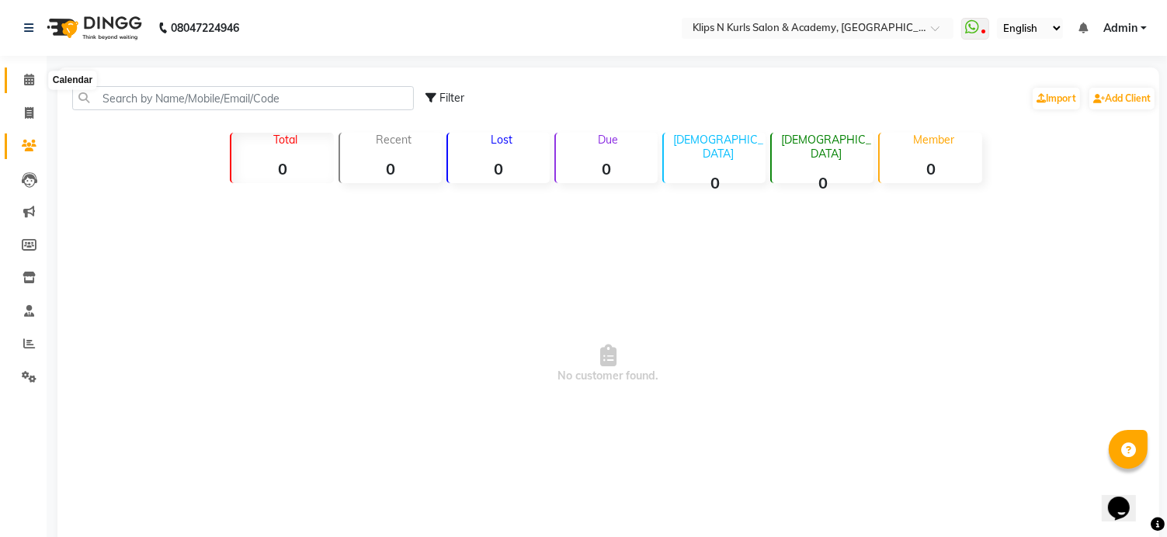
click at [31, 82] on icon at bounding box center [29, 80] width 10 height 12
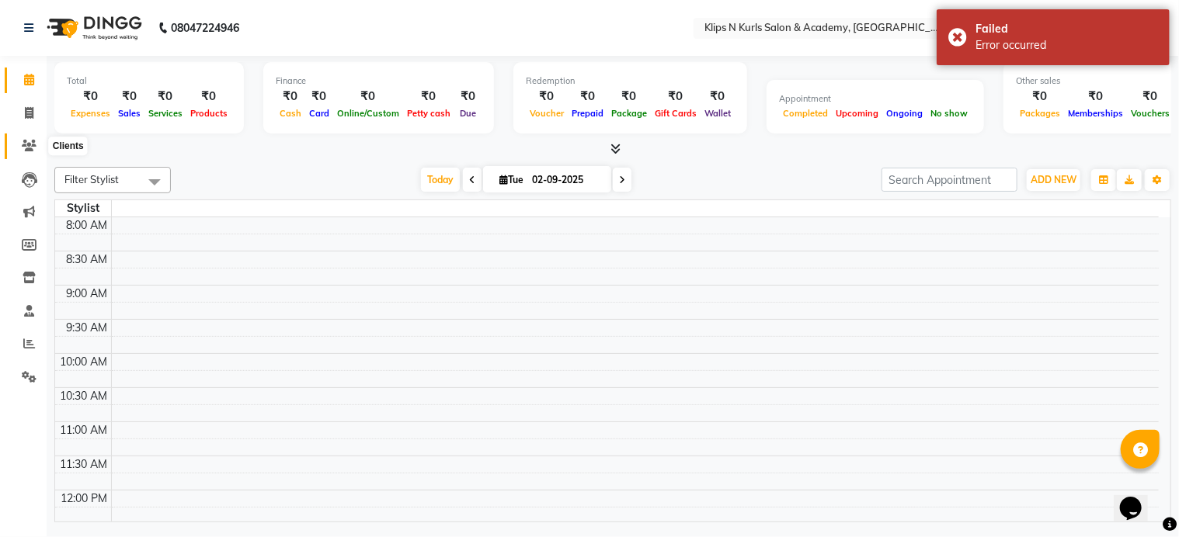
click at [24, 151] on icon at bounding box center [29, 146] width 15 height 12
